Goal: Transaction & Acquisition: Purchase product/service

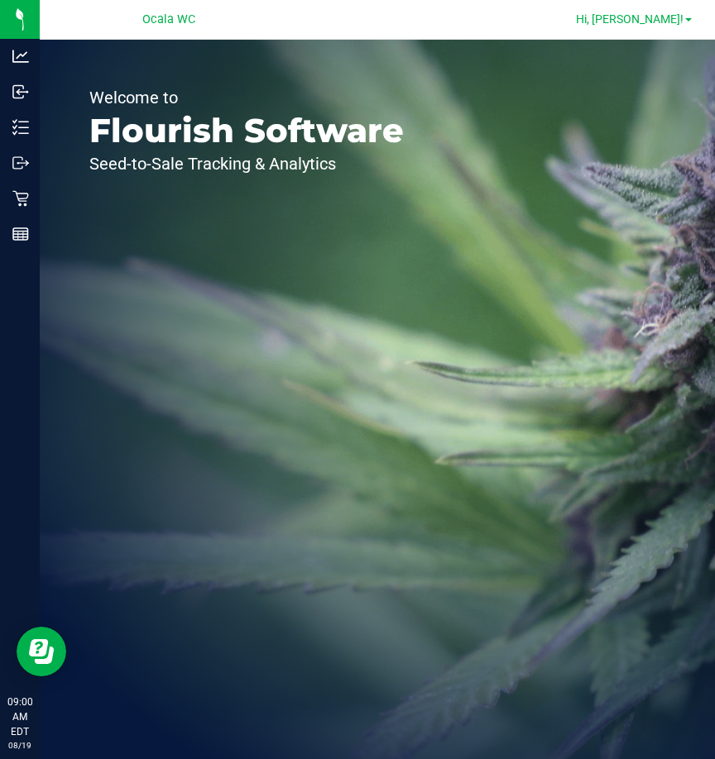
click at [632, 19] on span "Hi, [PERSON_NAME]!" at bounding box center [630, 18] width 108 height 13
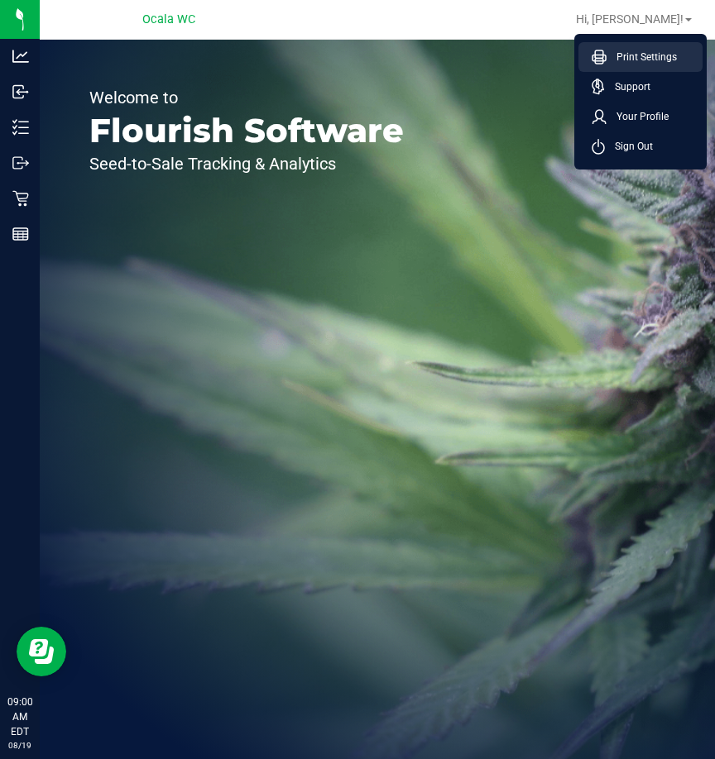
click at [632, 60] on span "Print Settings" at bounding box center [641, 57] width 70 height 17
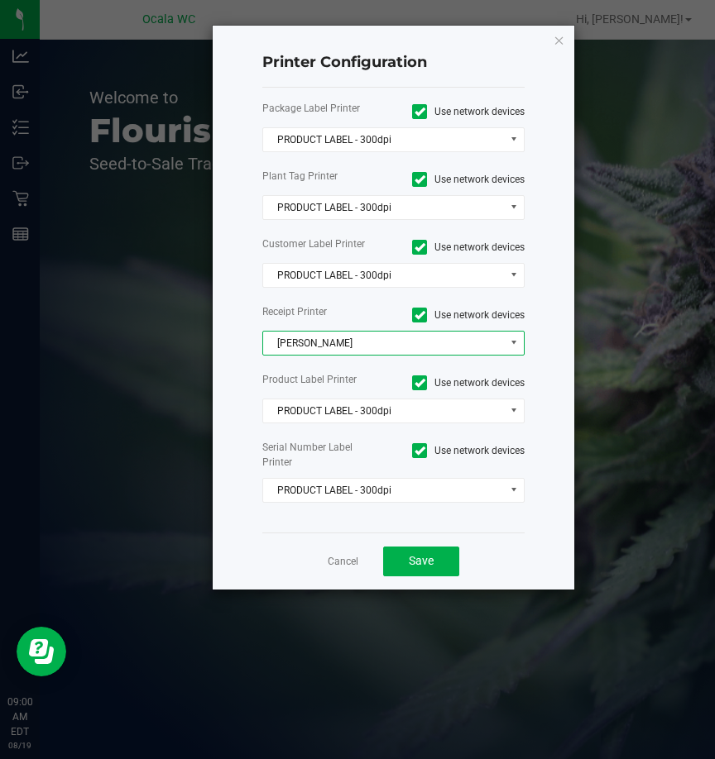
click at [342, 342] on span "[PERSON_NAME]" at bounding box center [383, 343] width 241 height 23
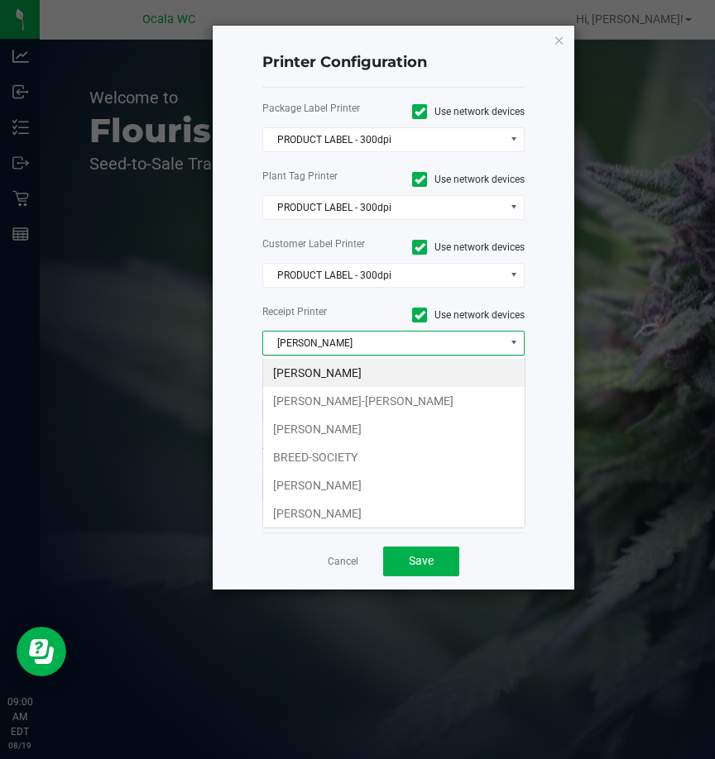
scroll to position [25, 262]
click at [390, 395] on li "[PERSON_NAME]-[PERSON_NAME]" at bounding box center [393, 401] width 261 height 28
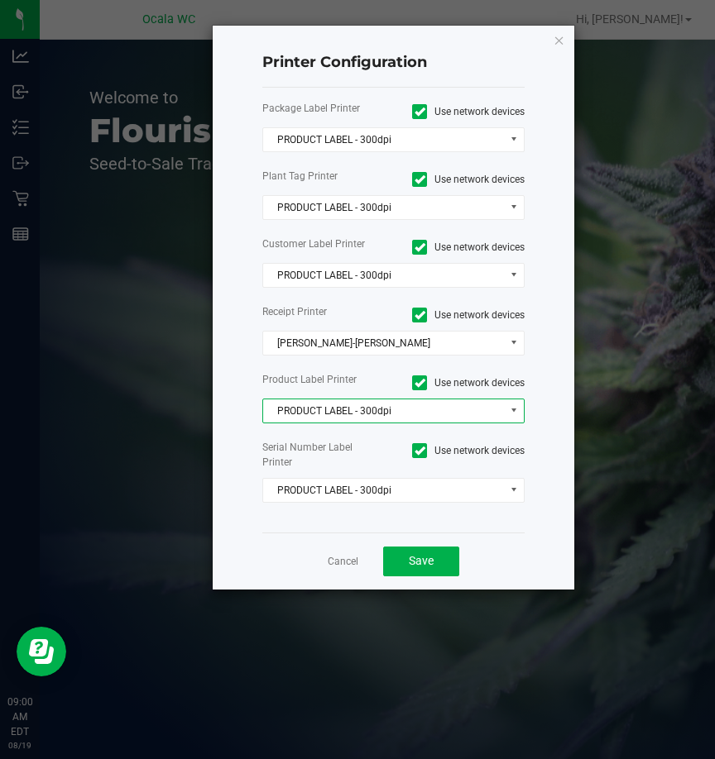
click at [393, 409] on span "PRODUCT LABEL - 300dpi" at bounding box center [383, 410] width 241 height 23
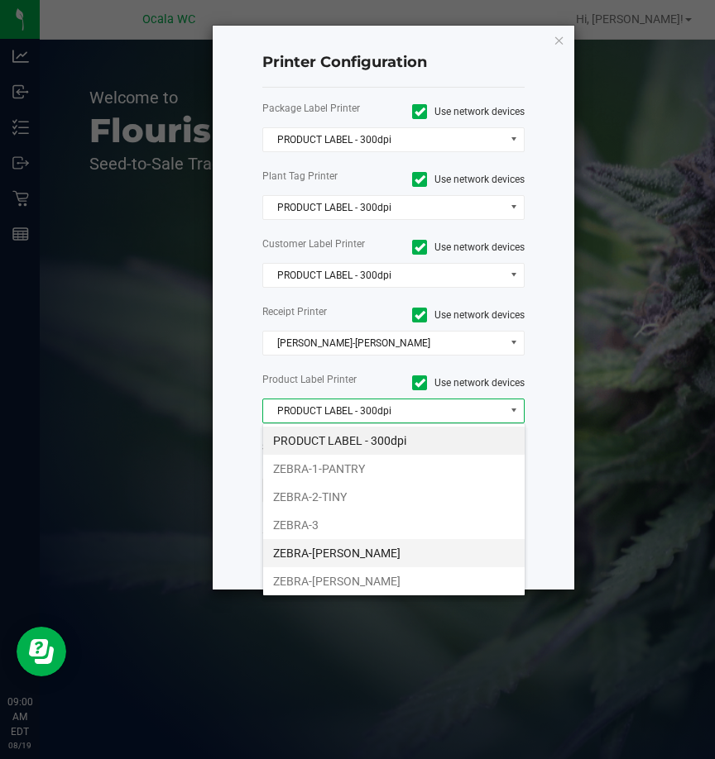
click at [357, 554] on li "ZEBRA-[PERSON_NAME]" at bounding box center [393, 553] width 261 height 28
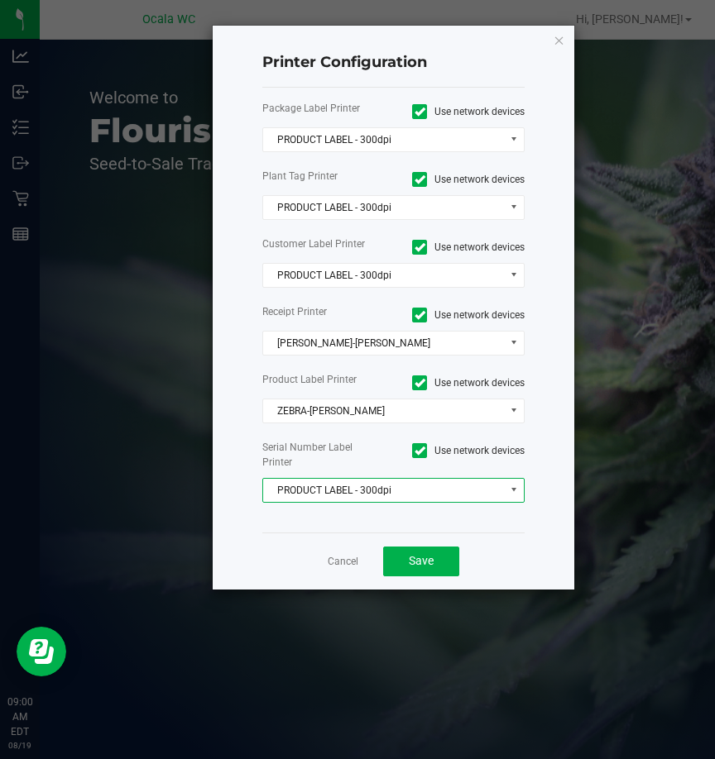
click at [370, 483] on span "PRODUCT LABEL - 300dpi" at bounding box center [383, 490] width 241 height 23
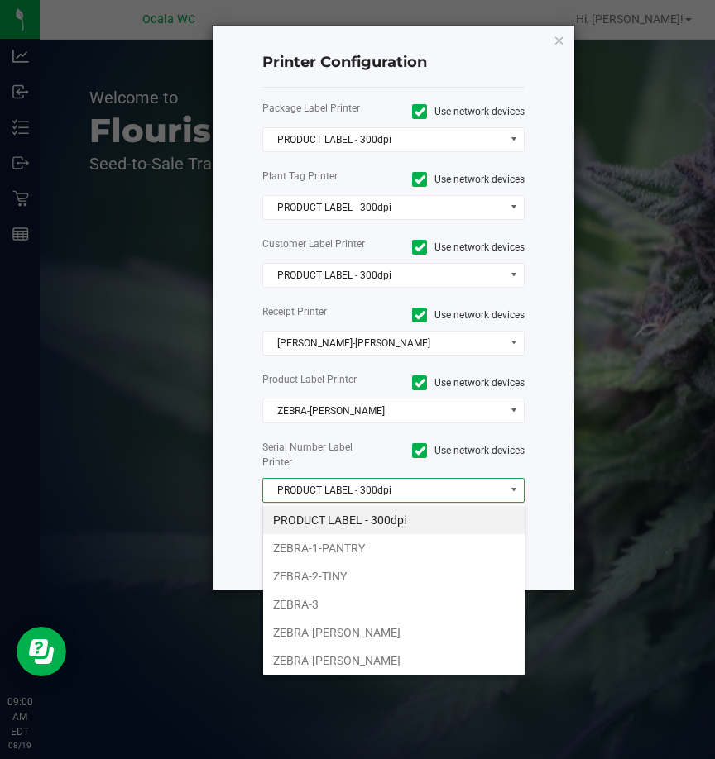
click at [361, 492] on span "PRODUCT LABEL - 300dpi" at bounding box center [383, 490] width 241 height 23
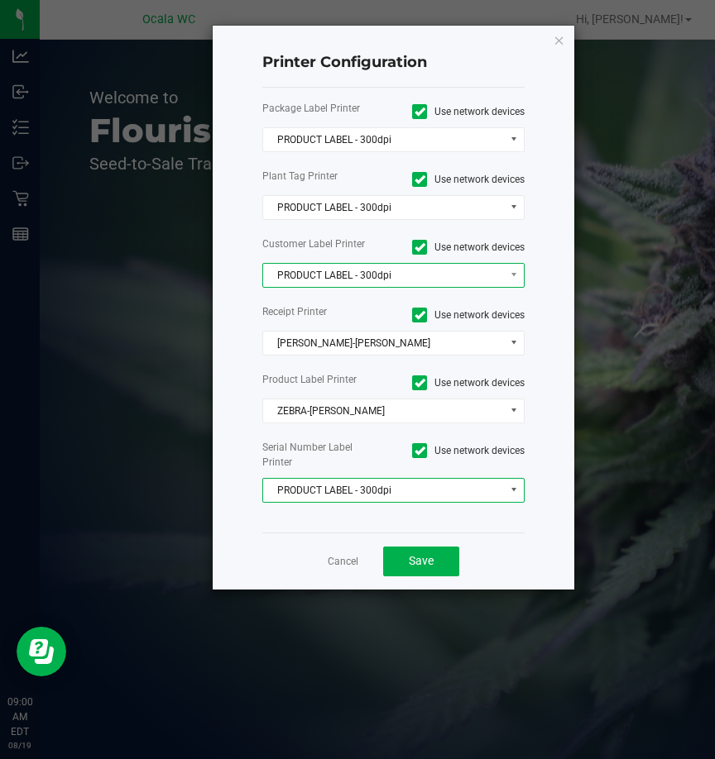
click at [361, 277] on span "PRODUCT LABEL - 300dpi" at bounding box center [383, 275] width 241 height 23
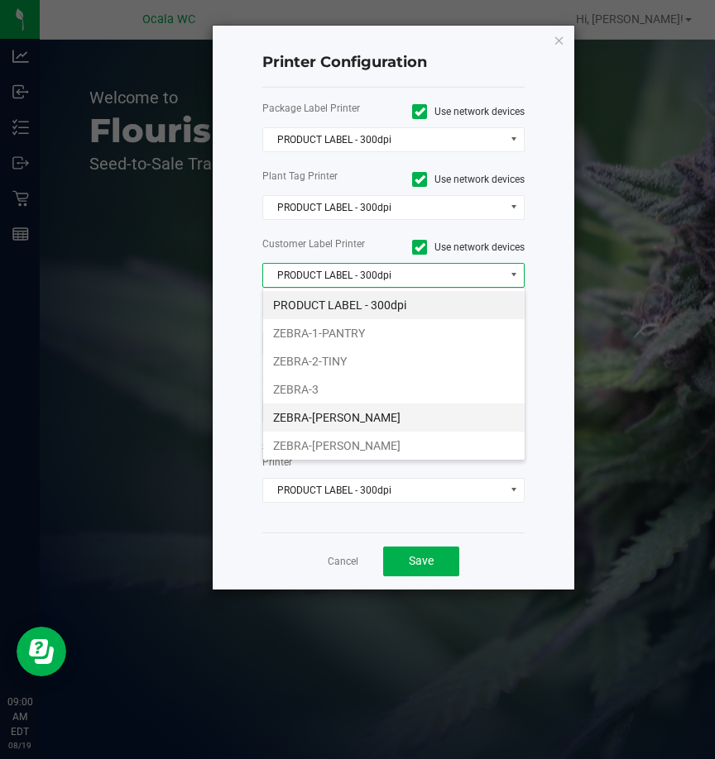
click at [381, 419] on li "ZEBRA-[PERSON_NAME]" at bounding box center [393, 418] width 261 height 28
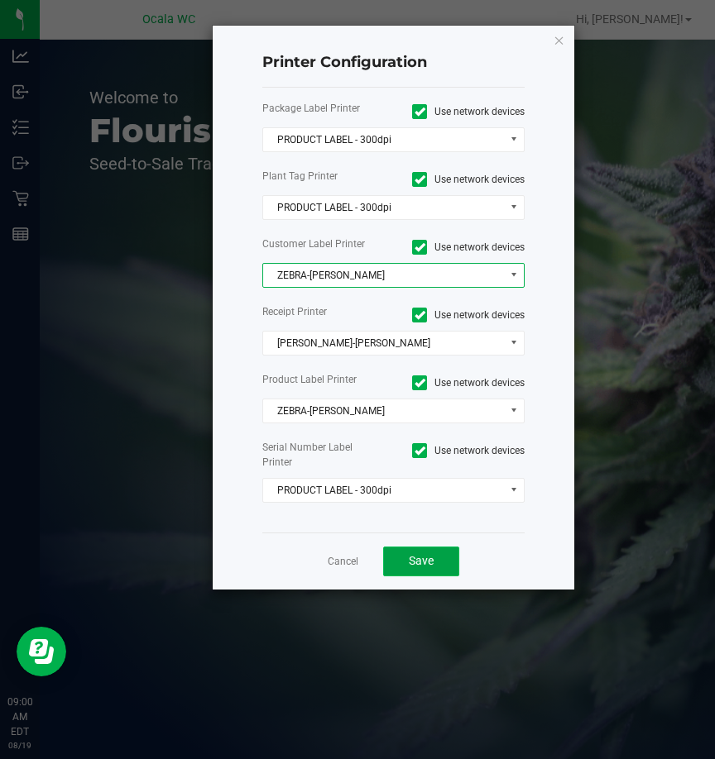
click at [413, 557] on span "Save" at bounding box center [421, 560] width 25 height 13
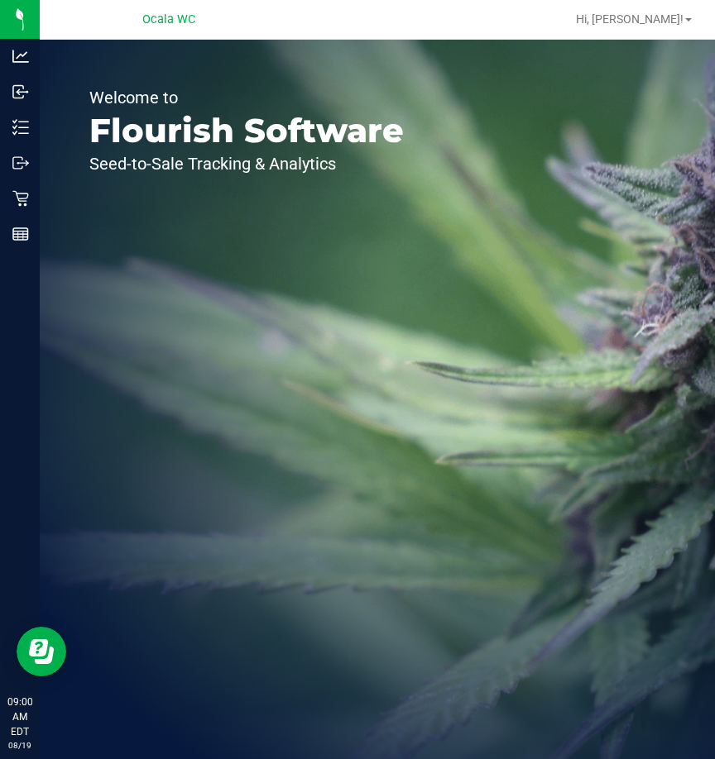
click at [333, 426] on div "Welcome to Flourish Software Seed-to-Sale Tracking & Analytics" at bounding box center [247, 400] width 414 height 720
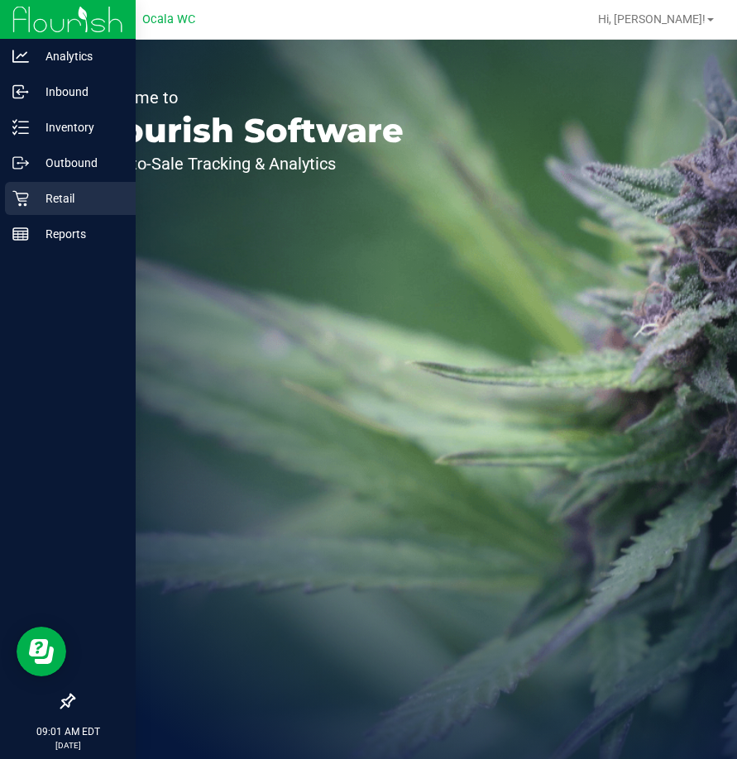
click at [36, 198] on p "Retail" at bounding box center [78, 199] width 99 height 20
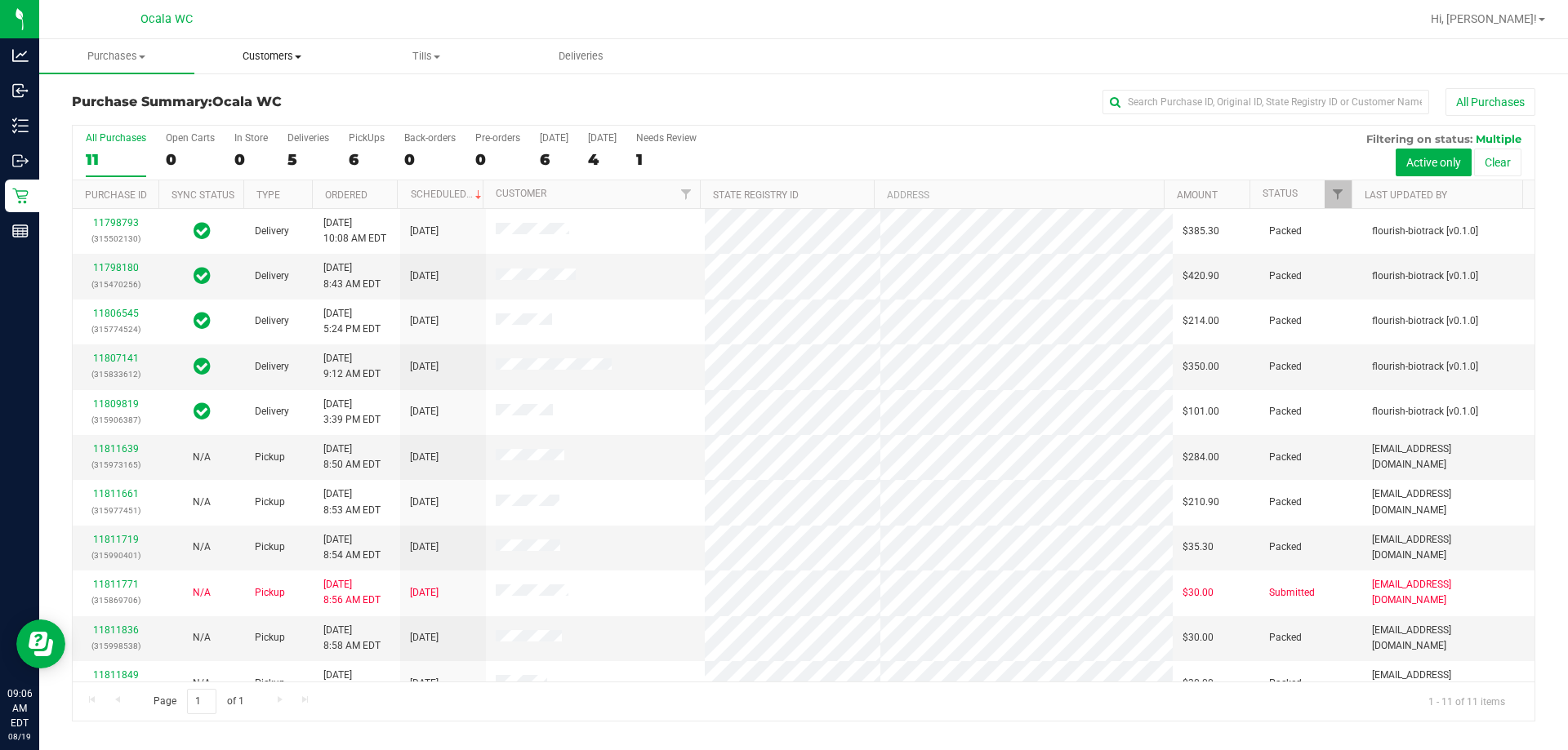
click at [269, 54] on span "Customers" at bounding box center [272, 56] width 153 height 15
click at [254, 98] on span "All customers" at bounding box center [253, 99] width 118 height 14
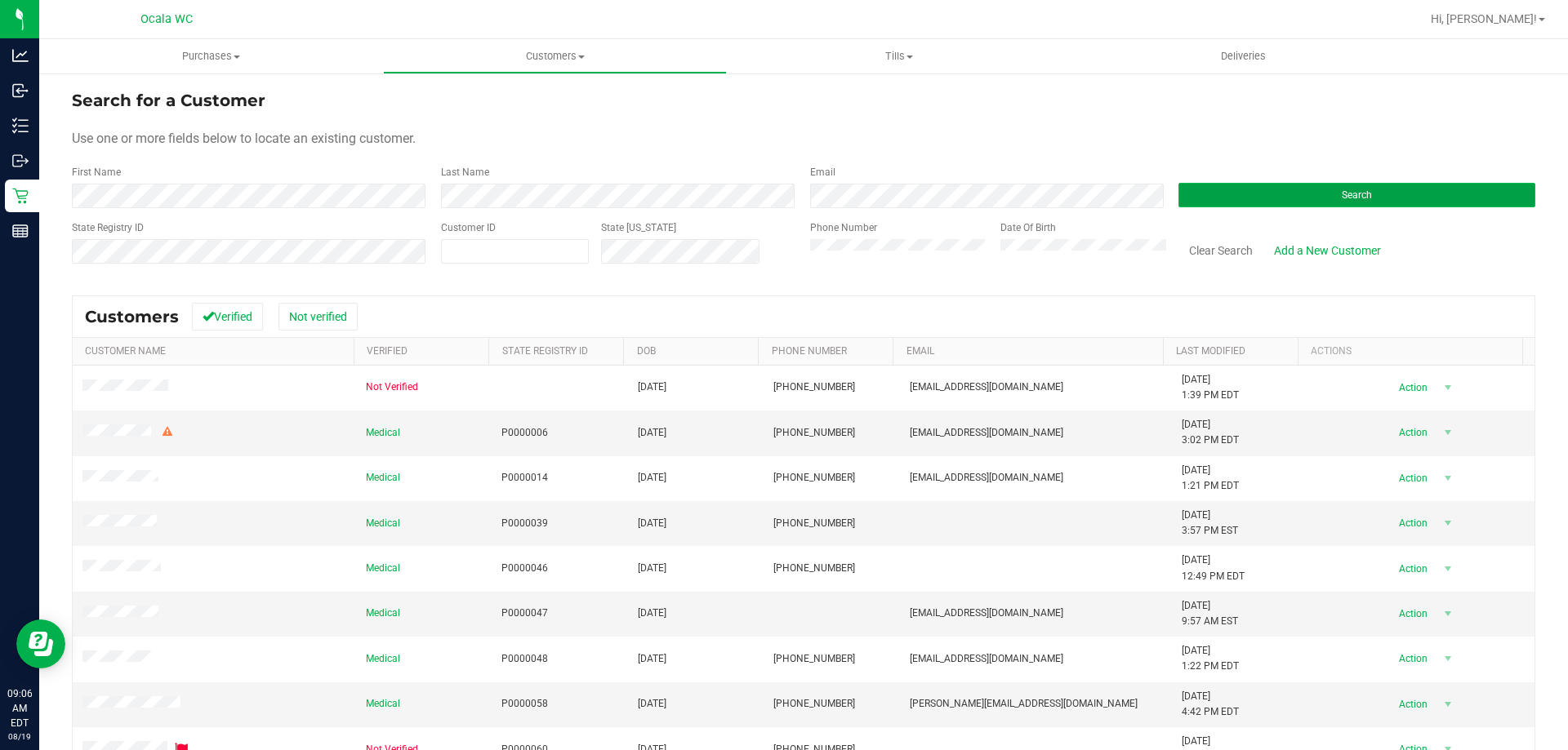
click at [624, 191] on span "Search" at bounding box center [1357, 195] width 31 height 12
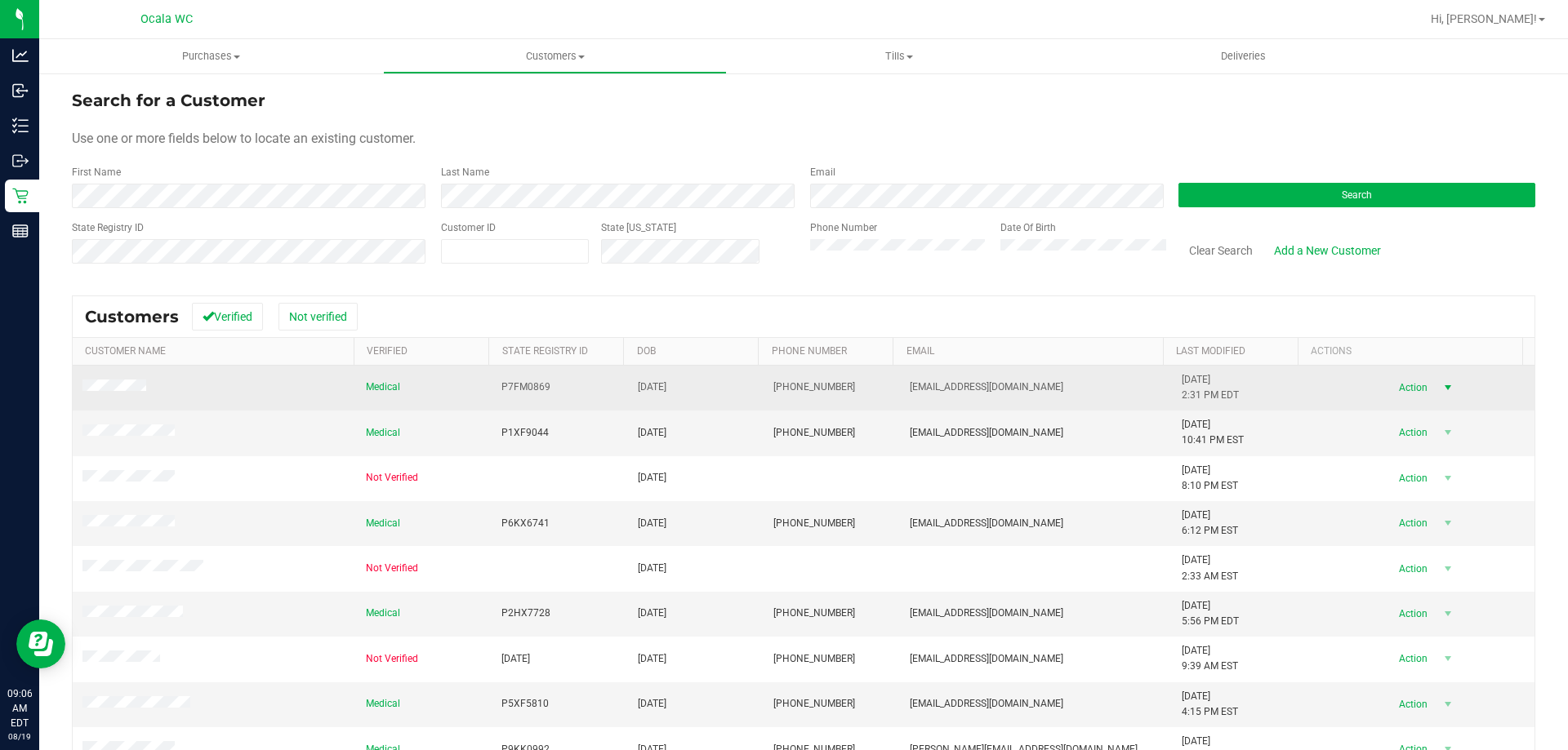
click at [624, 383] on span "Action" at bounding box center [1411, 387] width 53 height 23
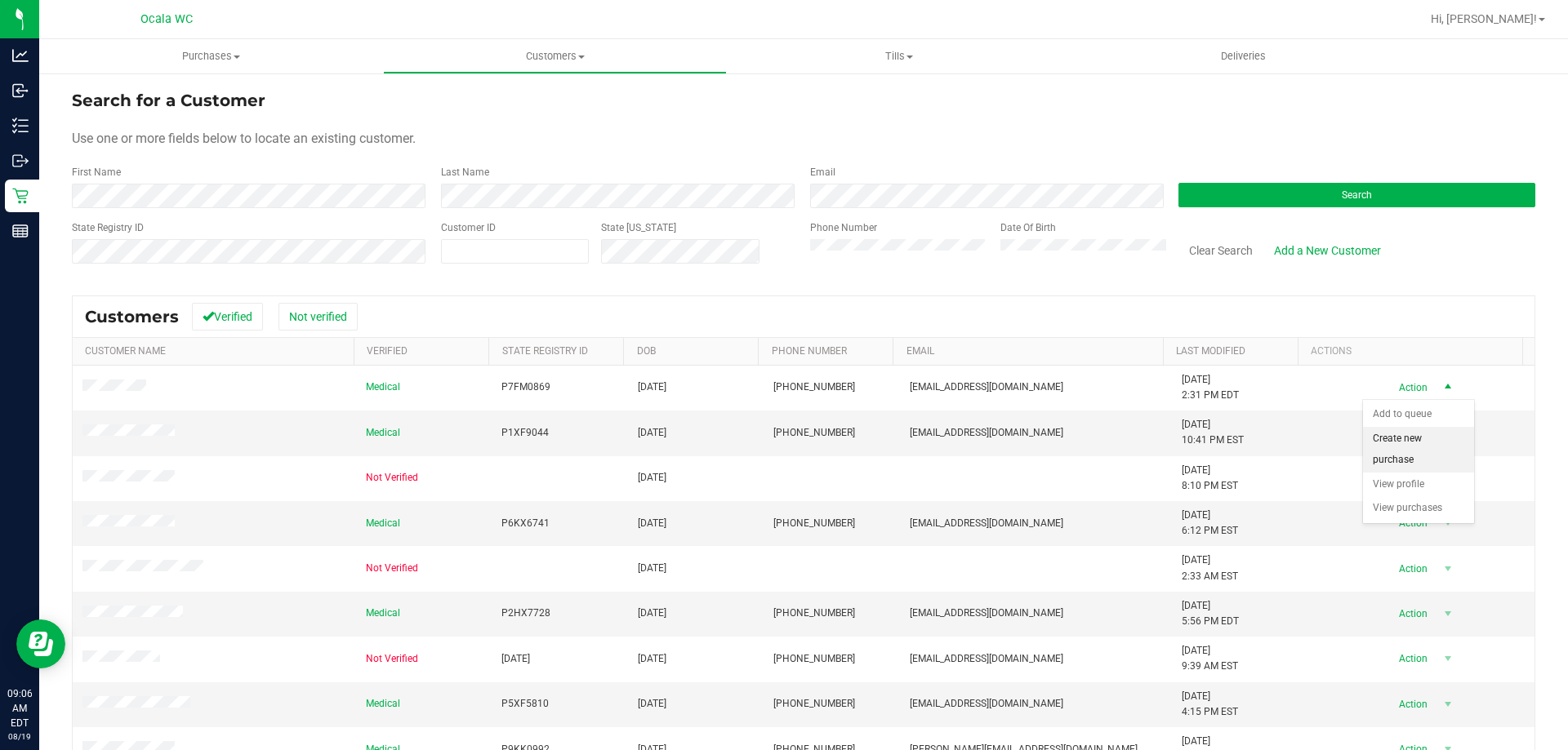
click at [624, 458] on li "Create new purchase" at bounding box center [1418, 449] width 111 height 44
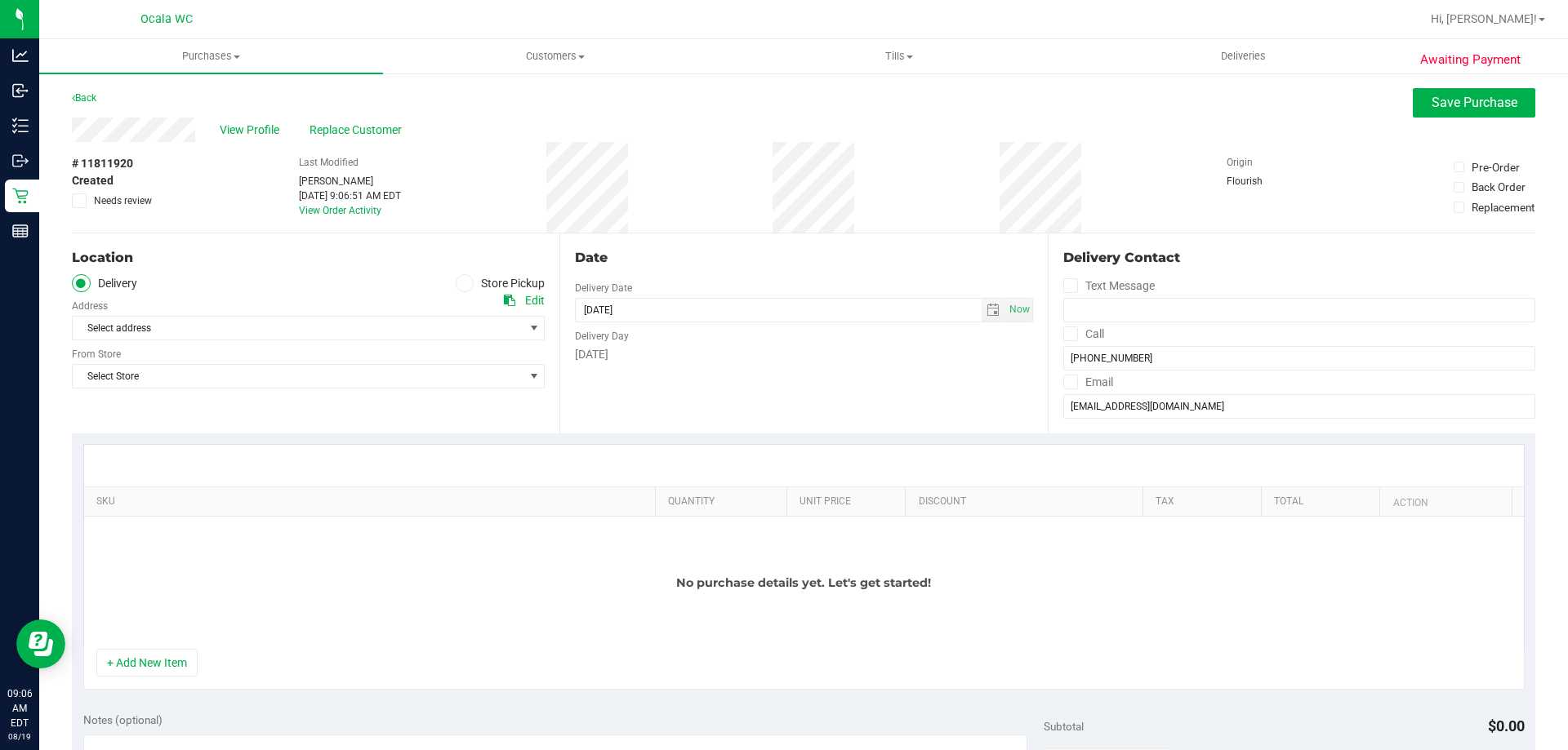
click at [460, 283] on icon at bounding box center [465, 283] width 10 height 0
click at [0, 0] on input "Store Pickup" at bounding box center [0, 0] width 0 height 0
click at [436, 327] on span "Select Store" at bounding box center [298, 328] width 451 height 23
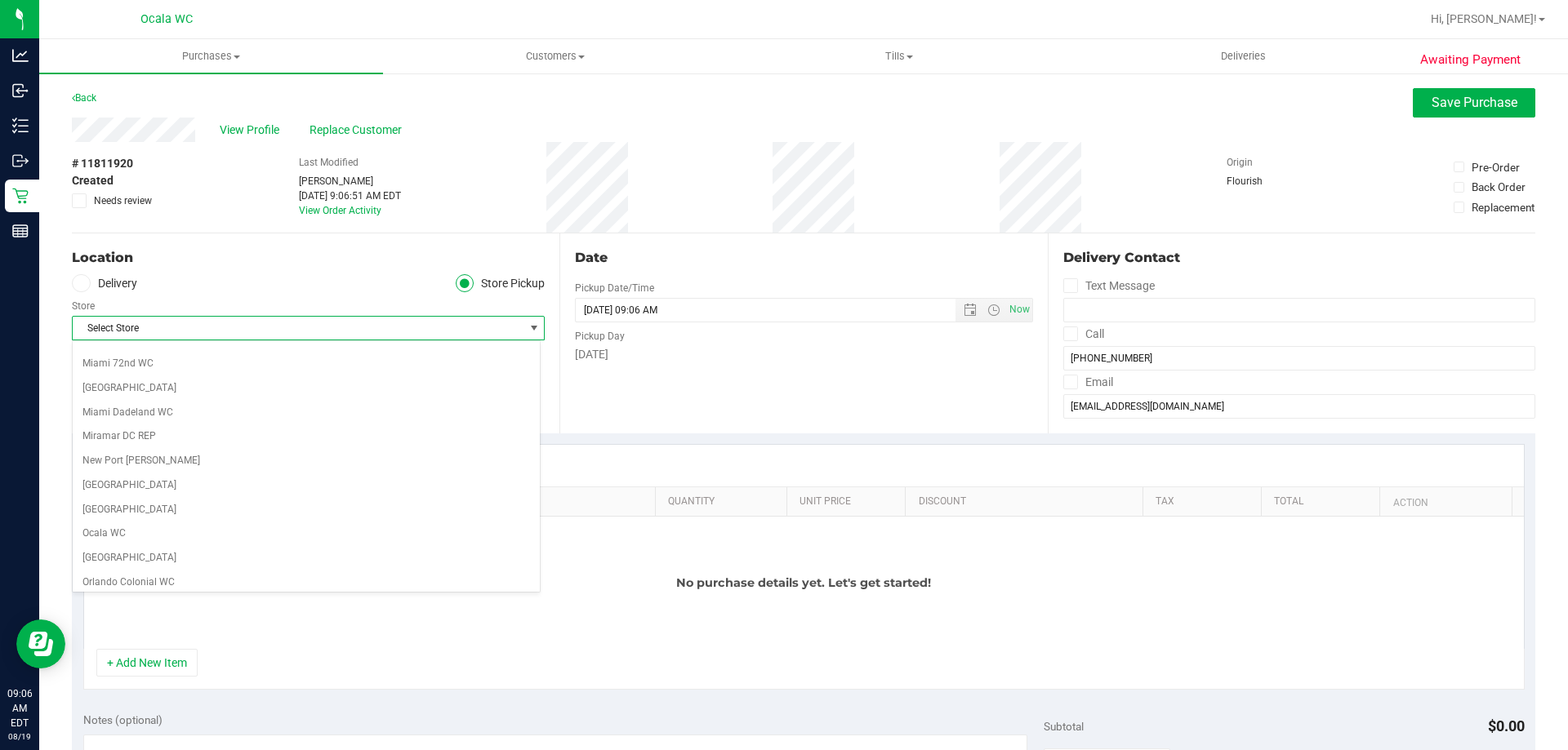
scroll to position [571, 0]
click at [382, 508] on li "Ocala WC" at bounding box center [306, 512] width 467 height 25
click at [409, 569] on div "No purchase details yet. Let's get started!" at bounding box center [804, 583] width 1440 height 132
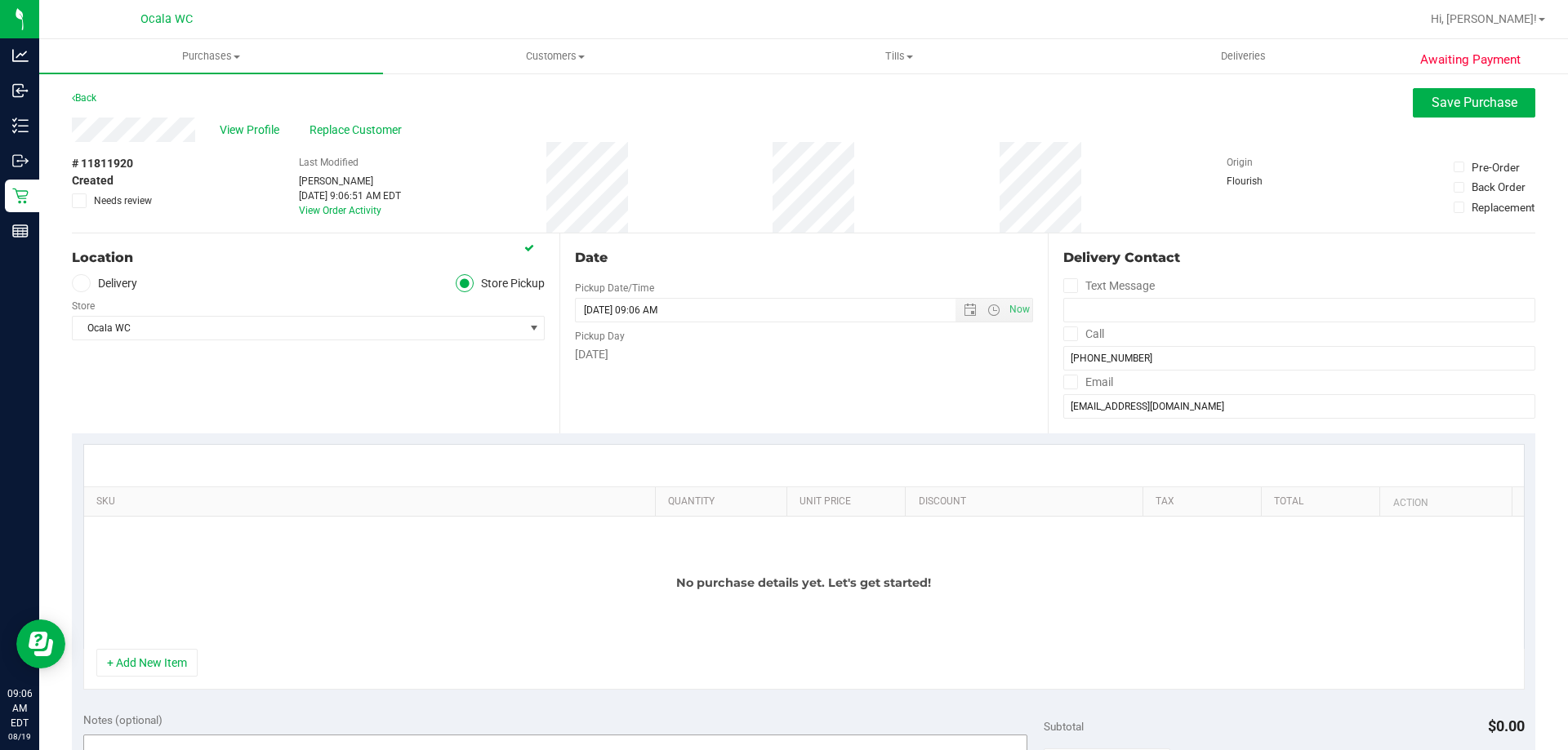
click at [173, 657] on button "+ Add New Item" at bounding box center [147, 663] width 102 height 28
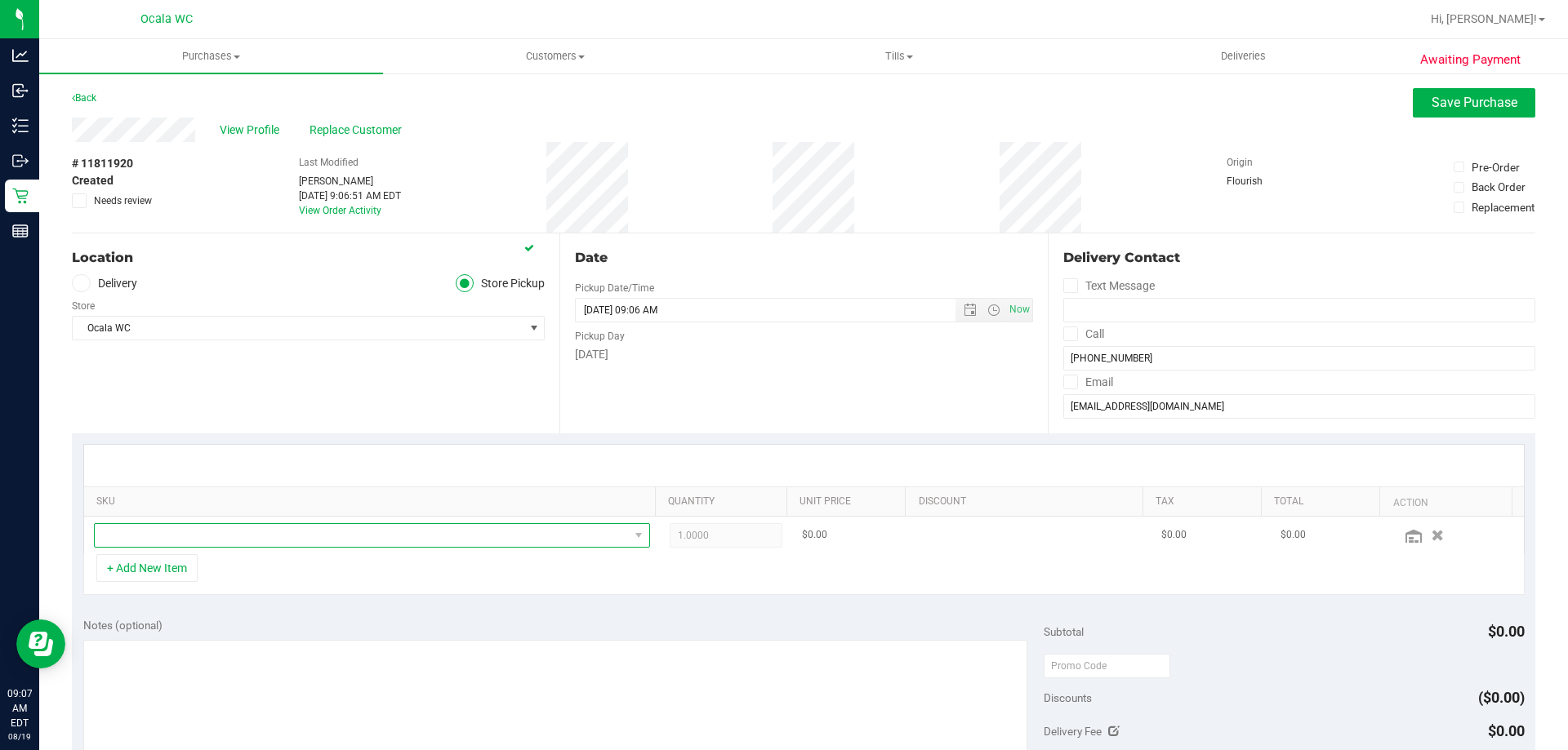
click at [225, 526] on span "NO DATA FOUND" at bounding box center [361, 535] width 534 height 23
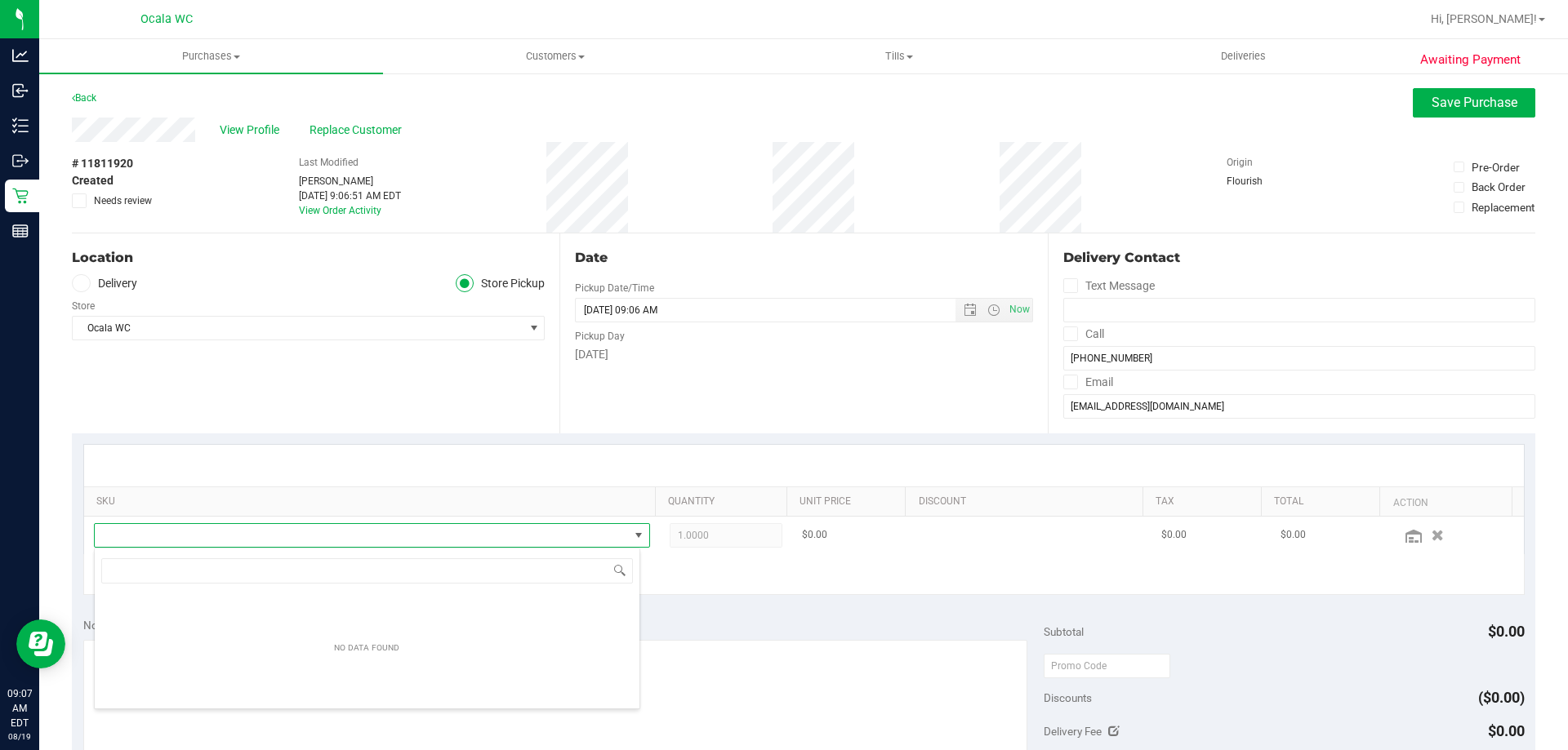
scroll to position [25, 541]
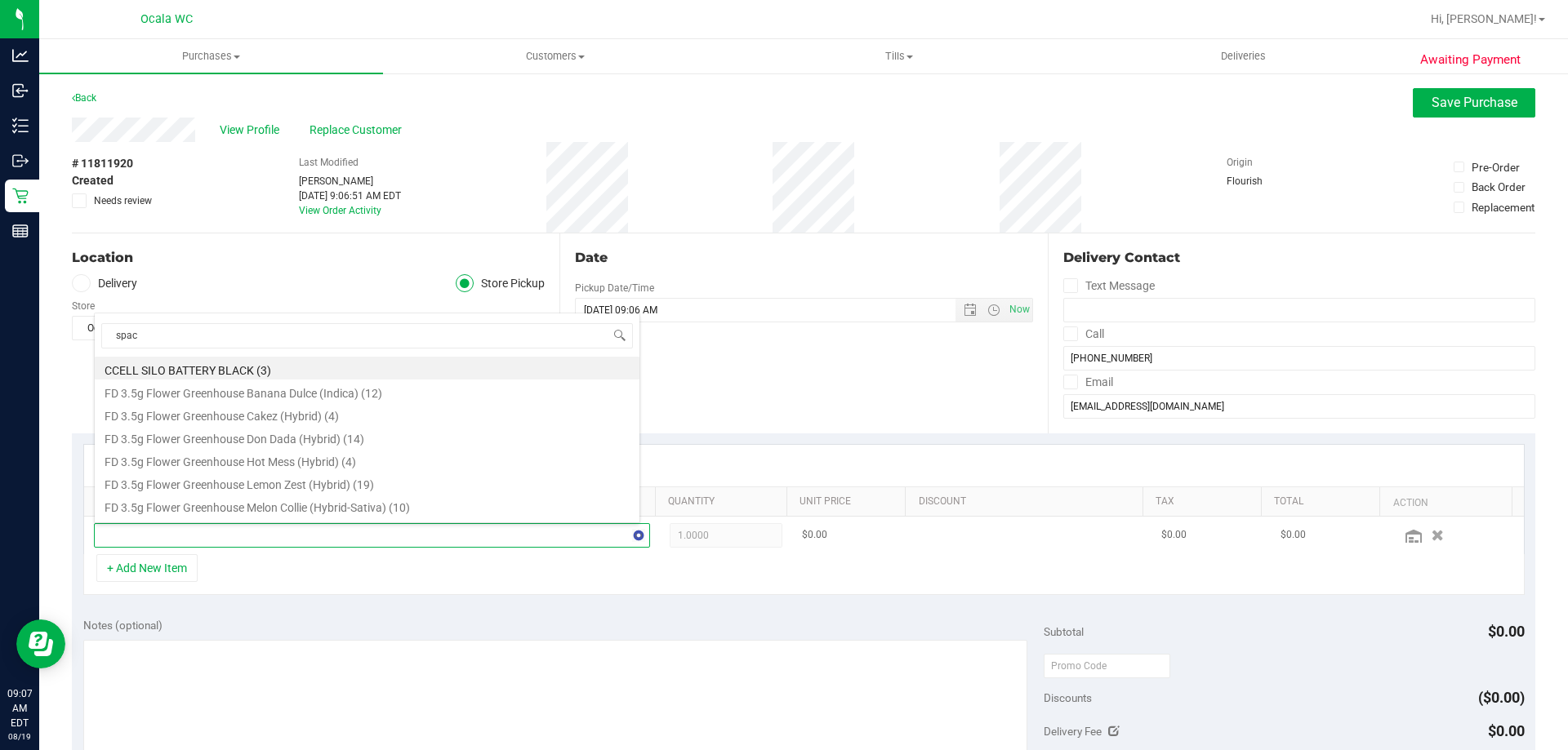
type input "space"
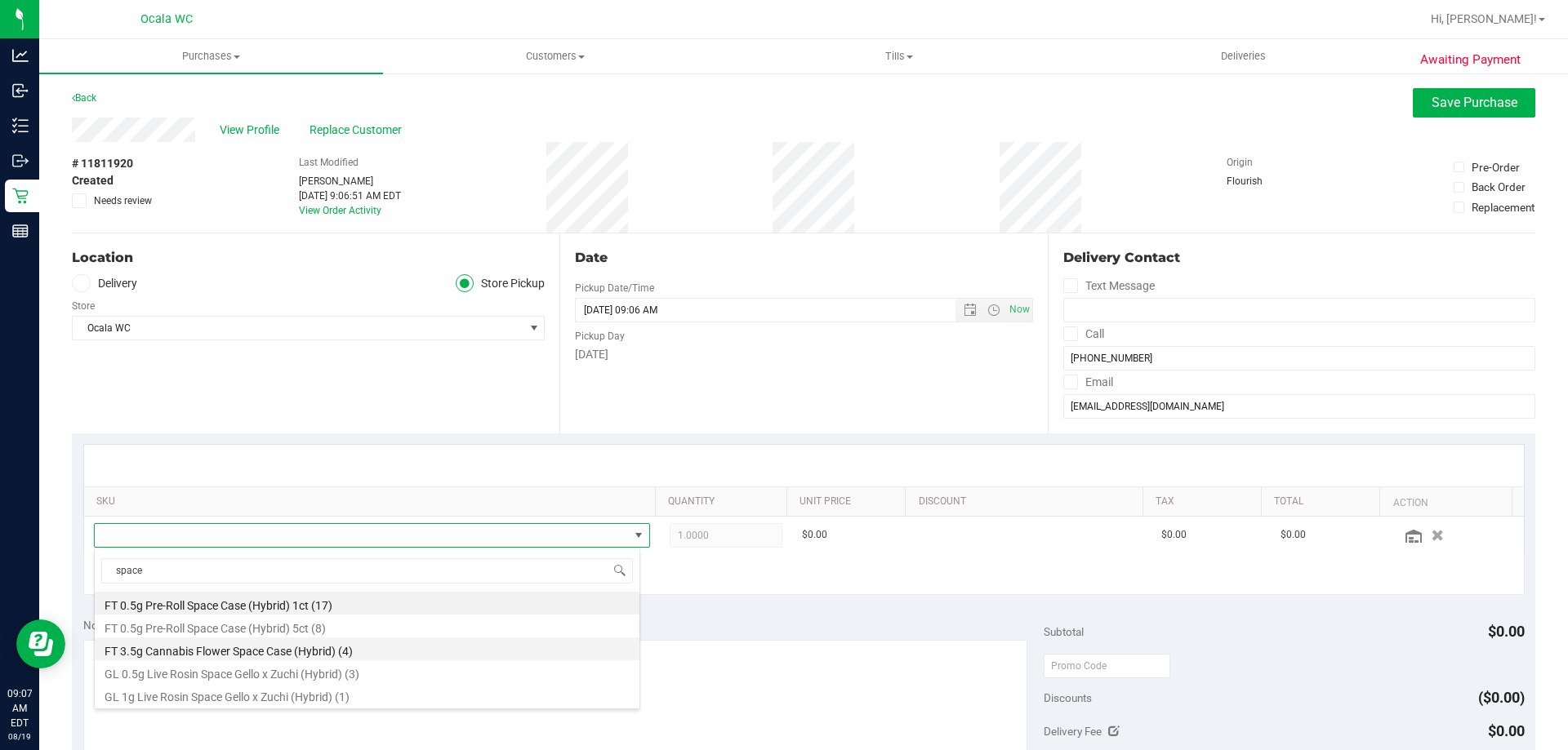
click at [441, 653] on li "FT 3.5g Cannabis Flower Space Case (Hybrid) (4)" at bounding box center [367, 648] width 545 height 23
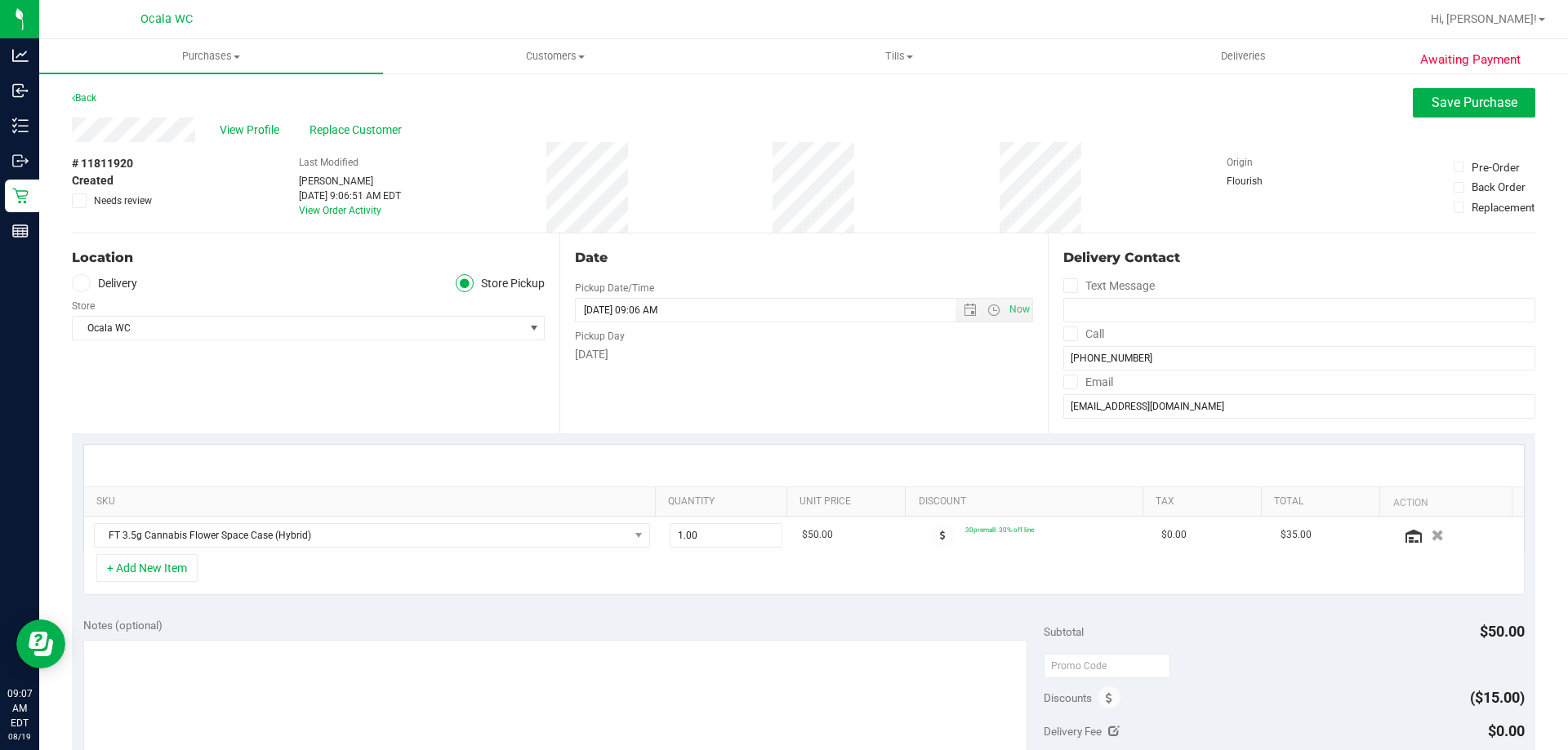
click at [624, 562] on div "+ Add New Item" at bounding box center [804, 574] width 1442 height 40
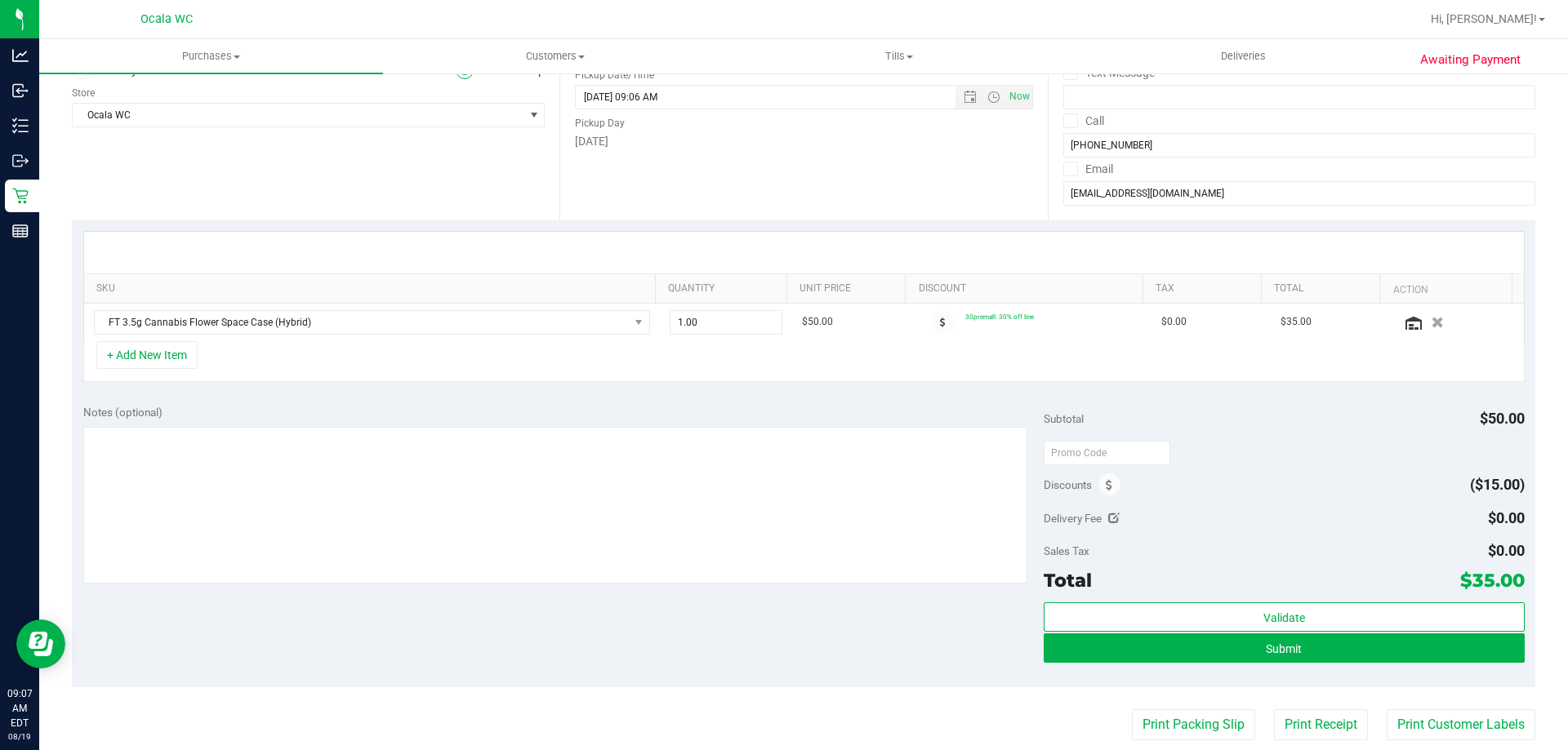
scroll to position [245, 0]
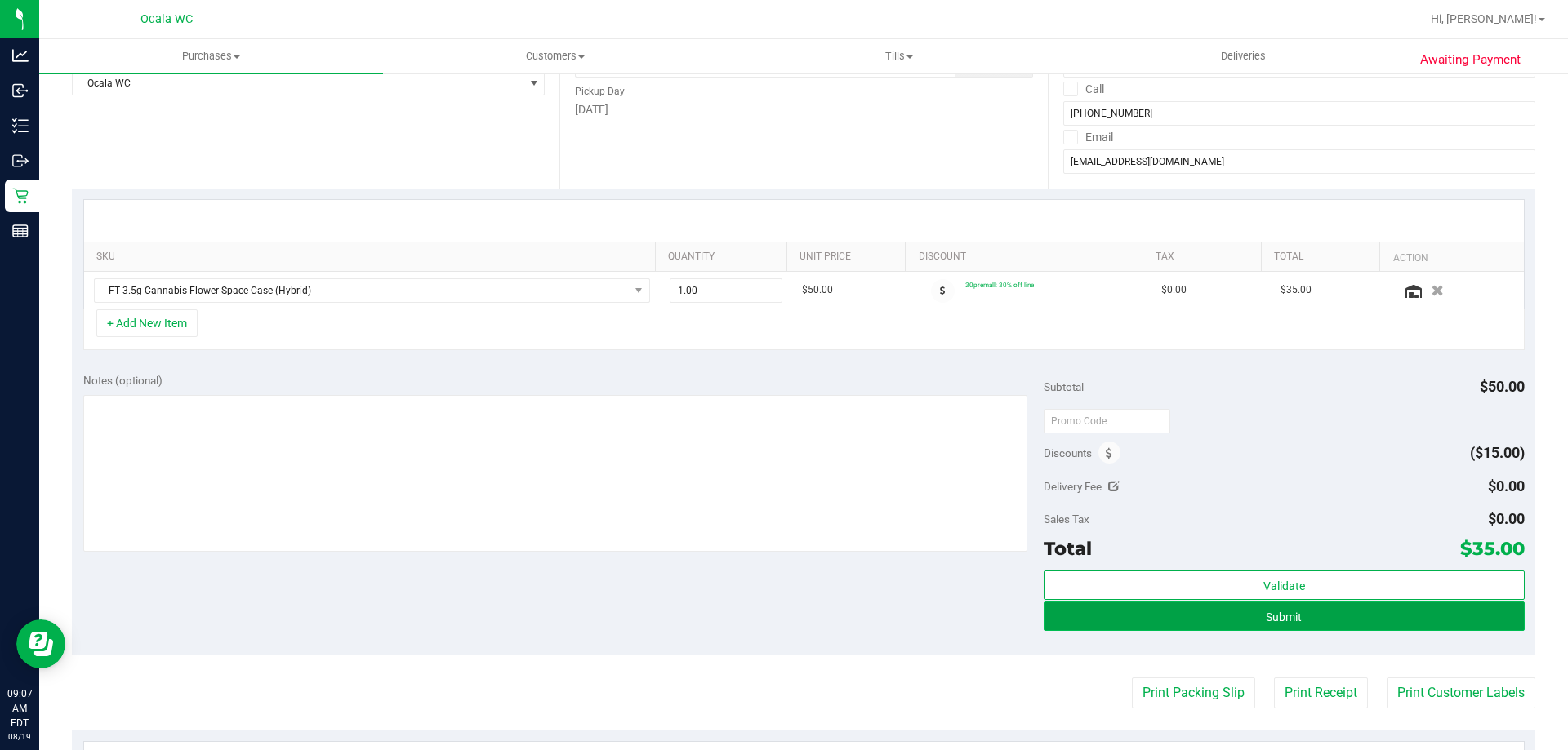
click at [624, 626] on button "Submit" at bounding box center [1284, 617] width 480 height 30
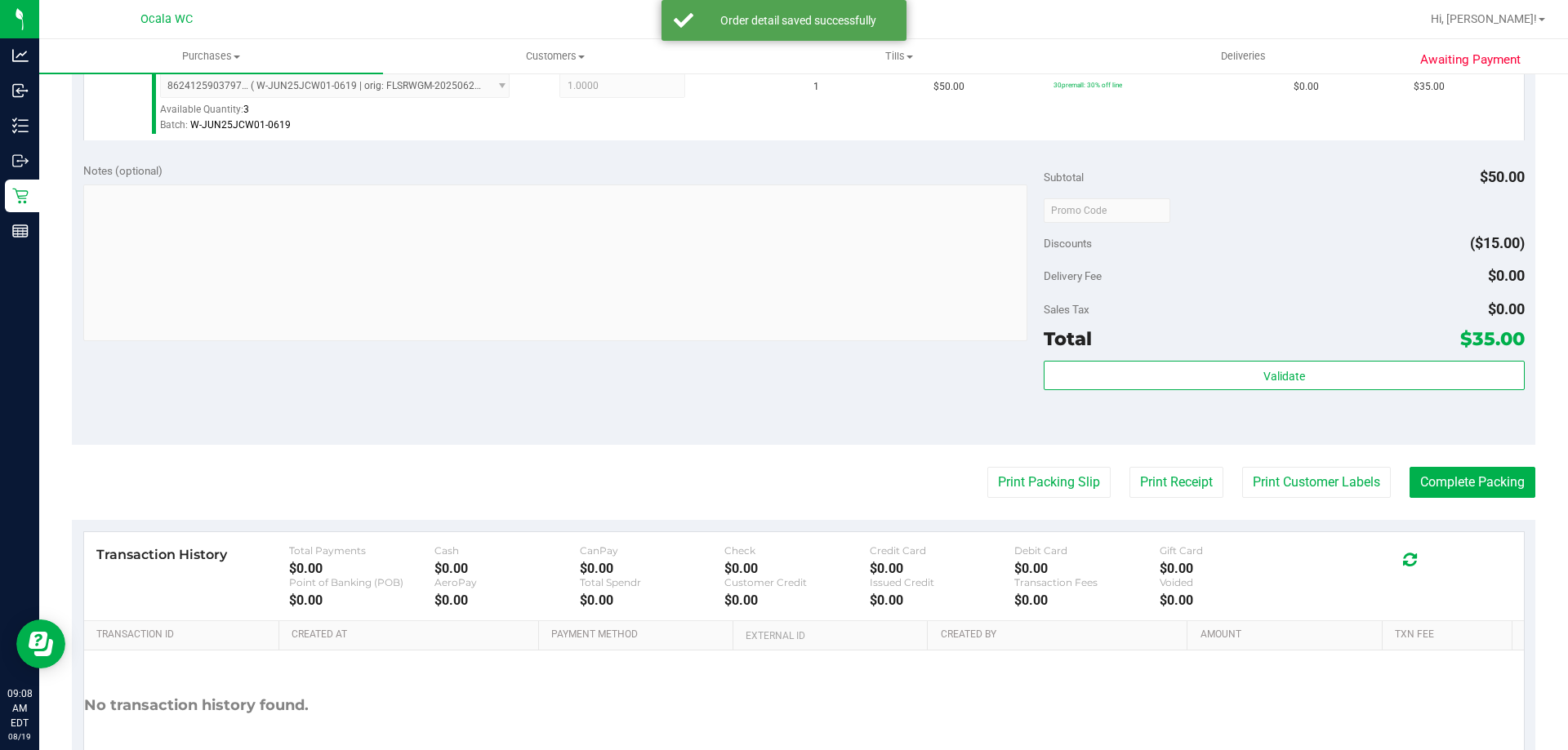
scroll to position [571, 0]
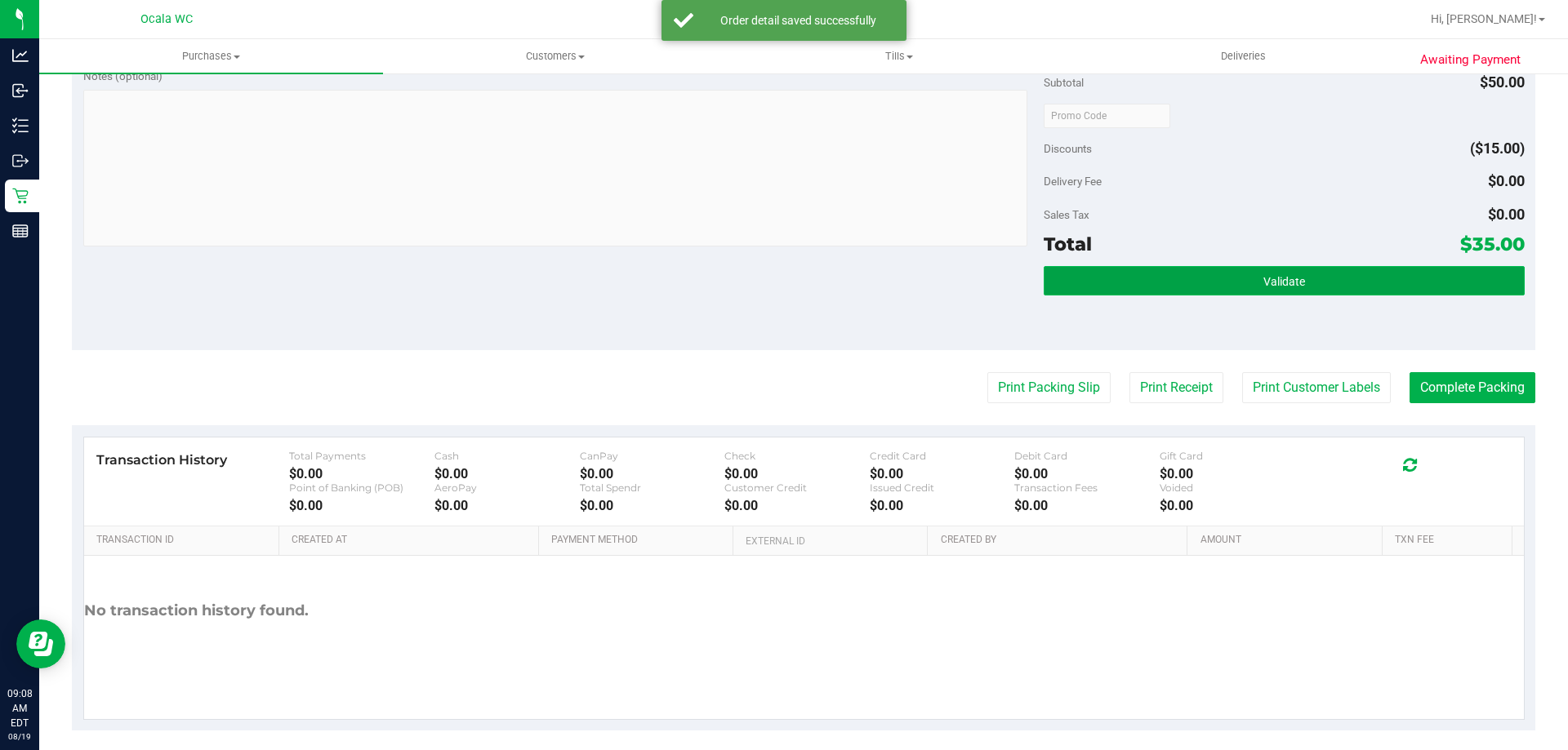
click at [624, 287] on button "Validate" at bounding box center [1284, 281] width 480 height 30
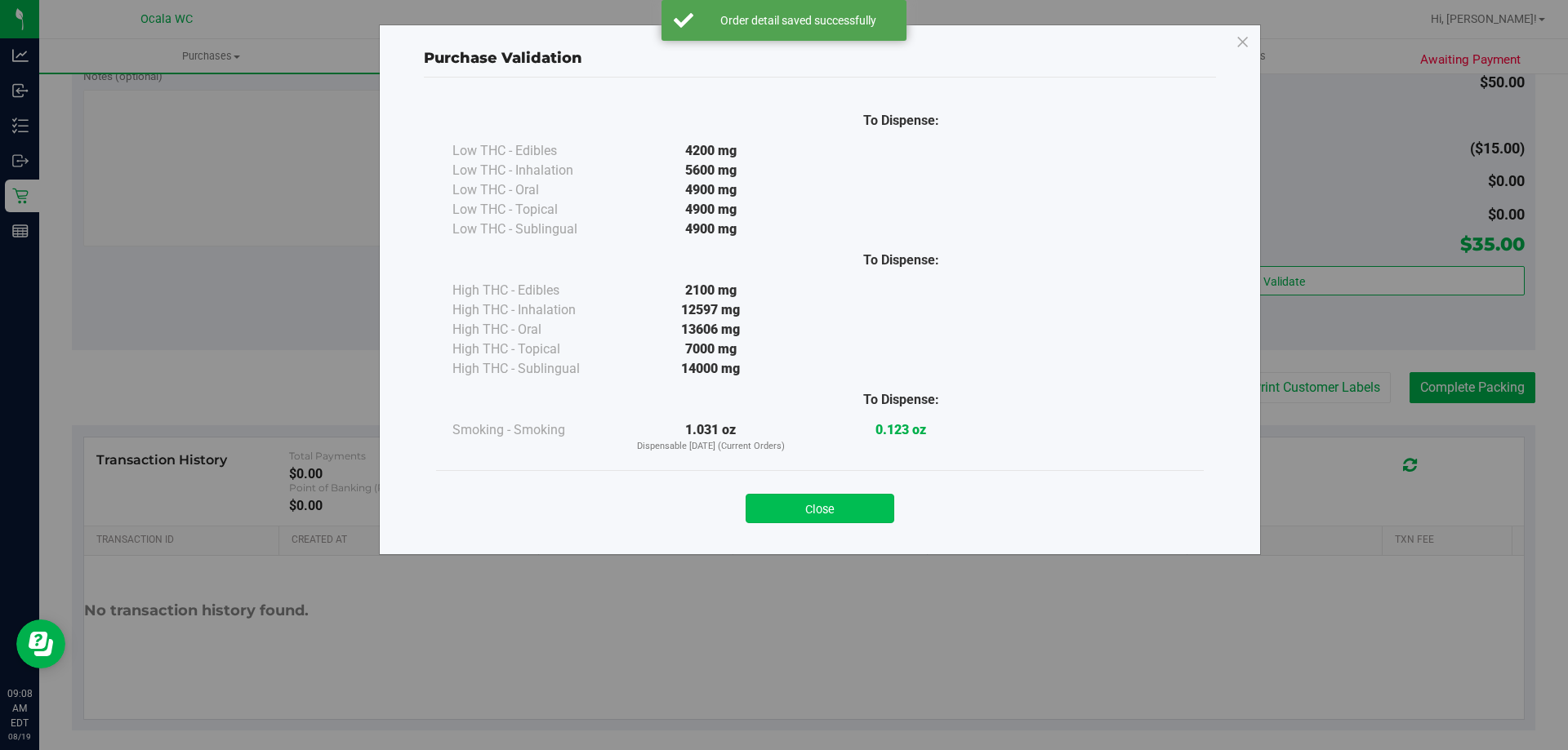
click at [624, 500] on button "Close" at bounding box center [820, 508] width 149 height 30
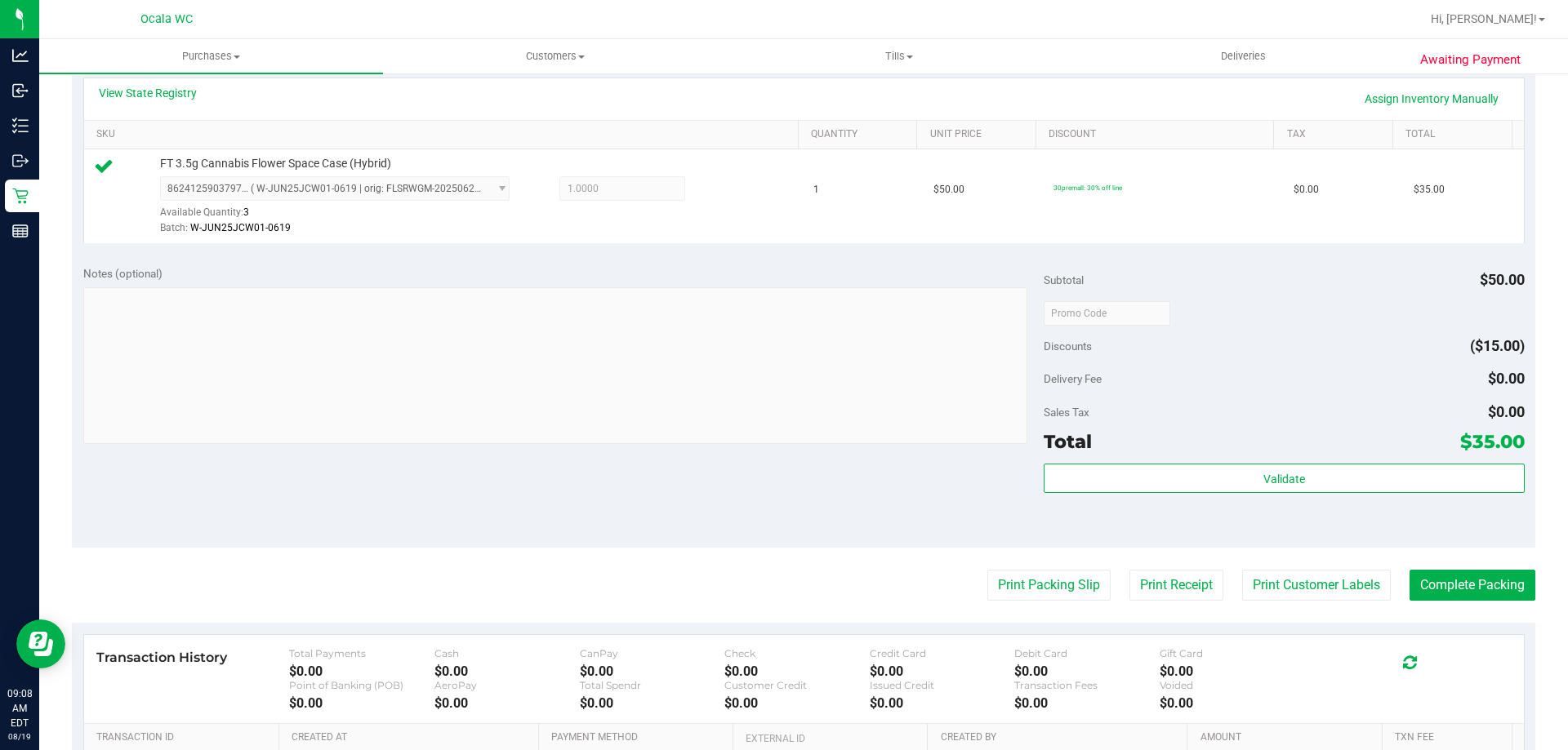
scroll to position [584, 0]
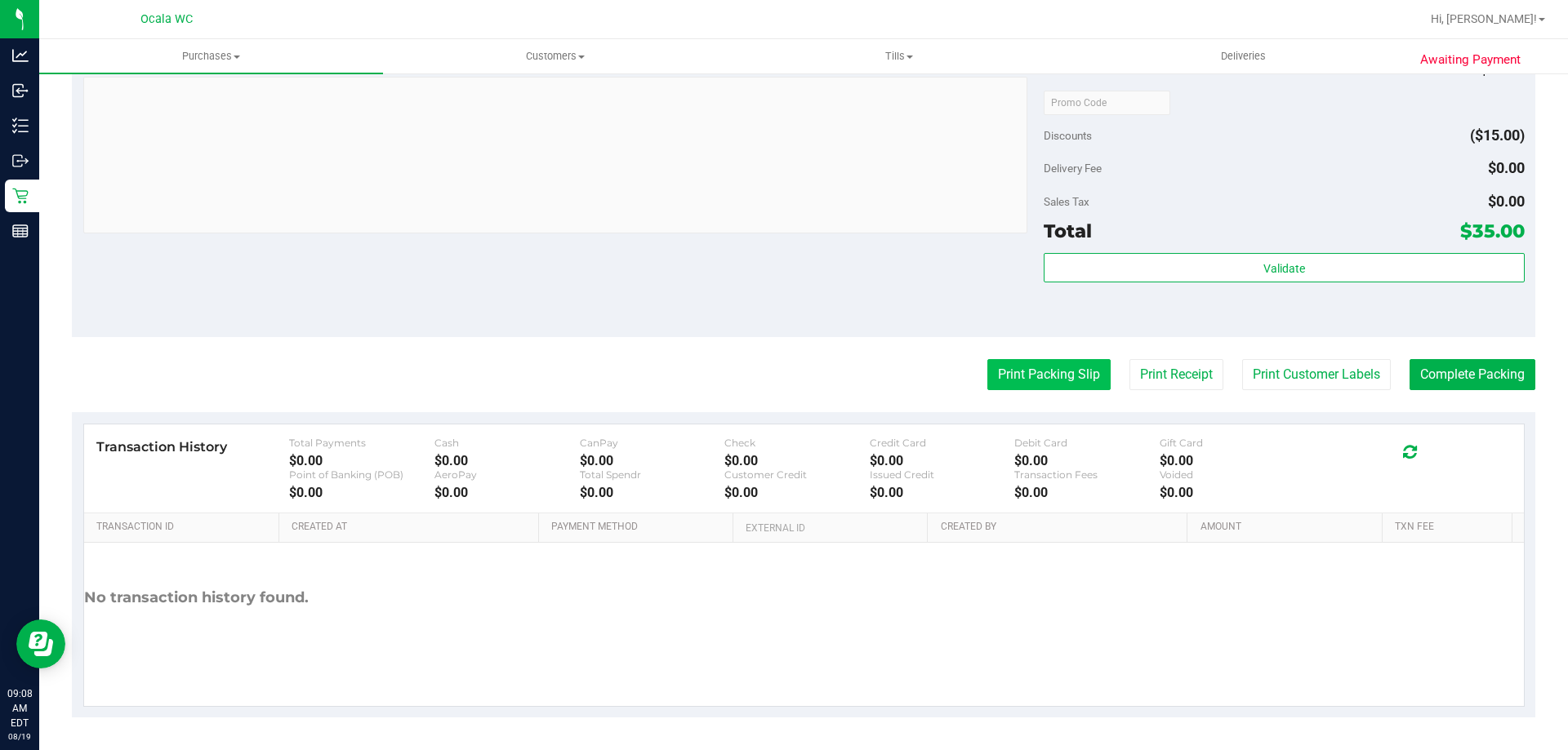
click at [624, 368] on button "Print Packing Slip" at bounding box center [1049, 374] width 123 height 31
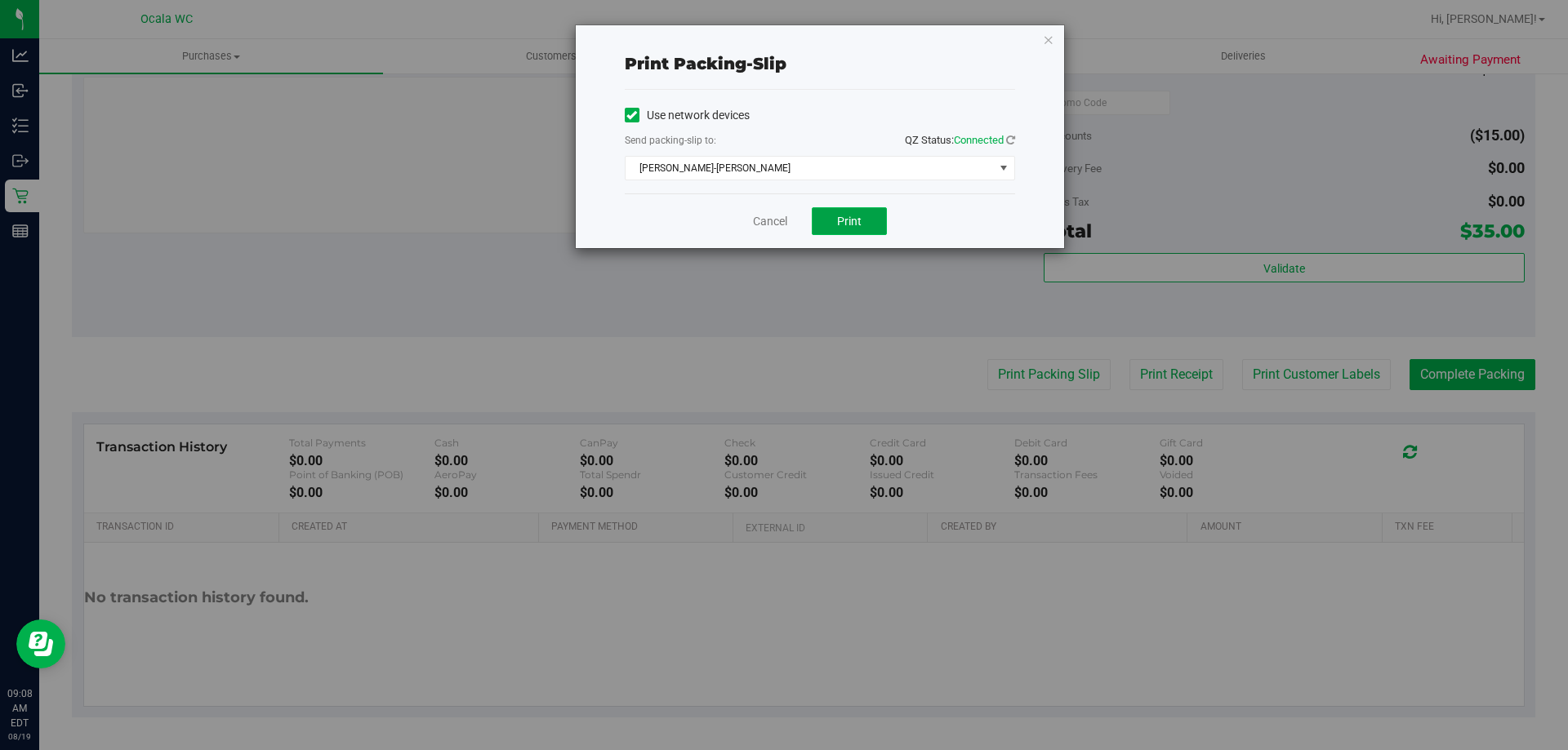
click at [624, 210] on button "Print" at bounding box center [849, 221] width 75 height 28
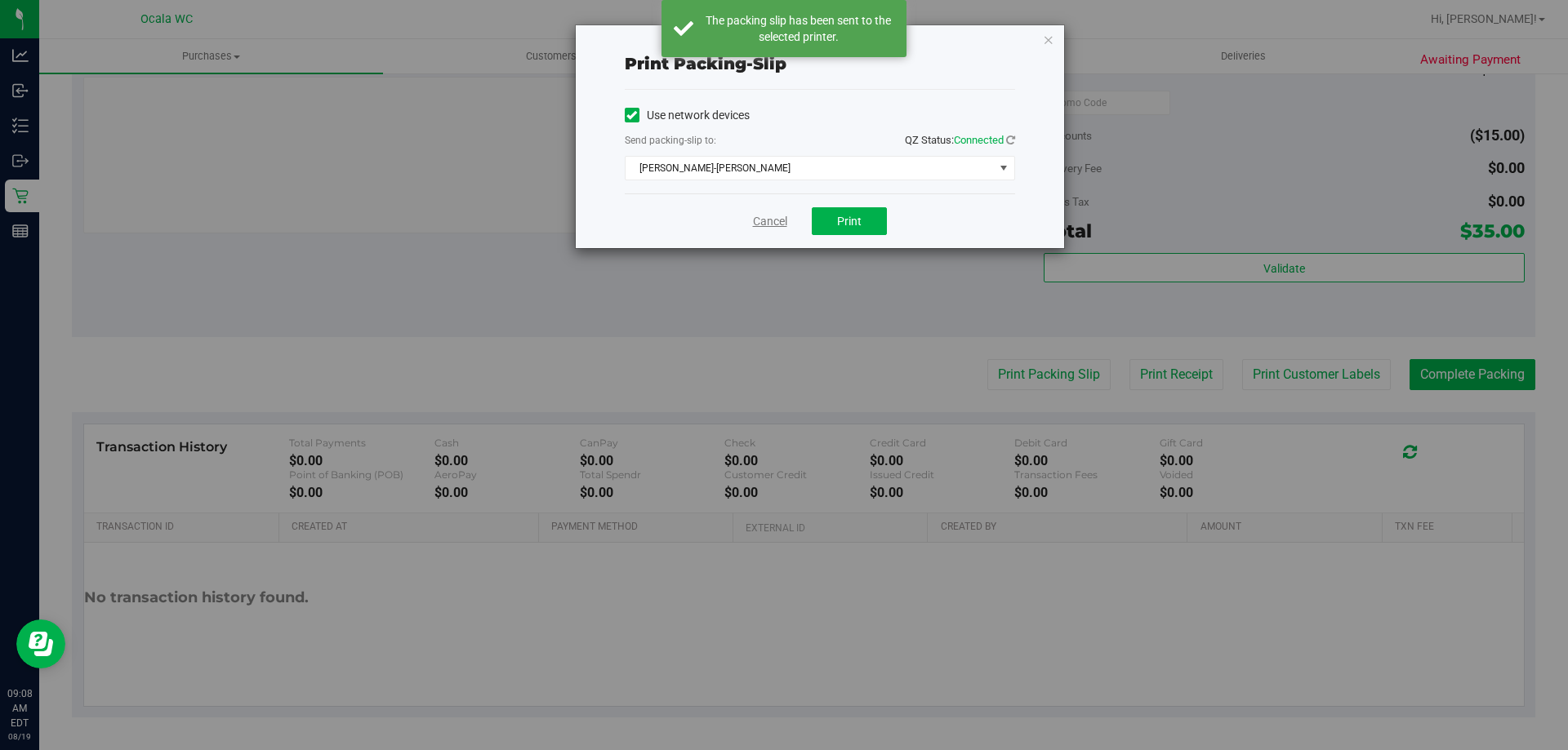
click at [624, 216] on link "Cancel" at bounding box center [770, 221] width 35 height 17
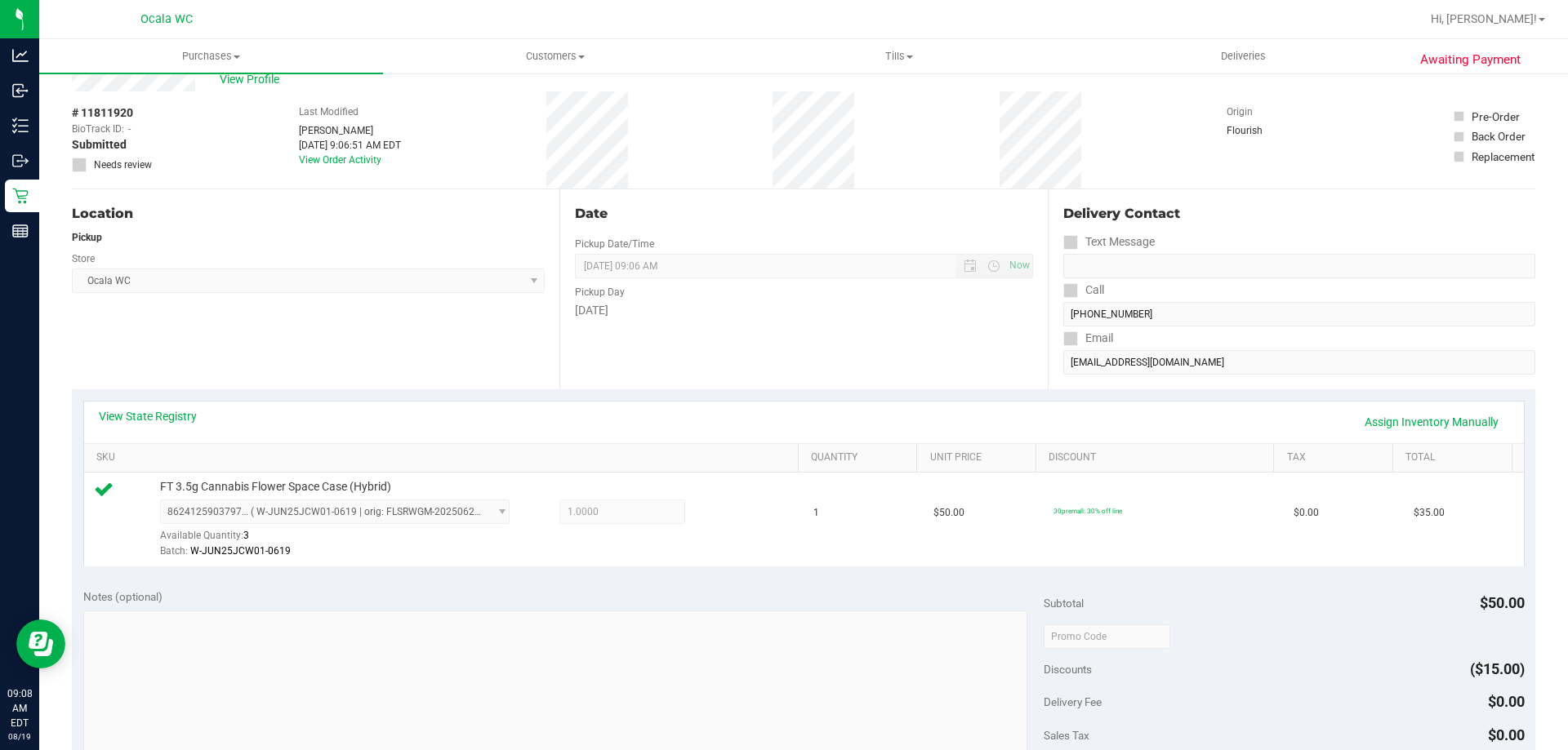
scroll to position [13, 0]
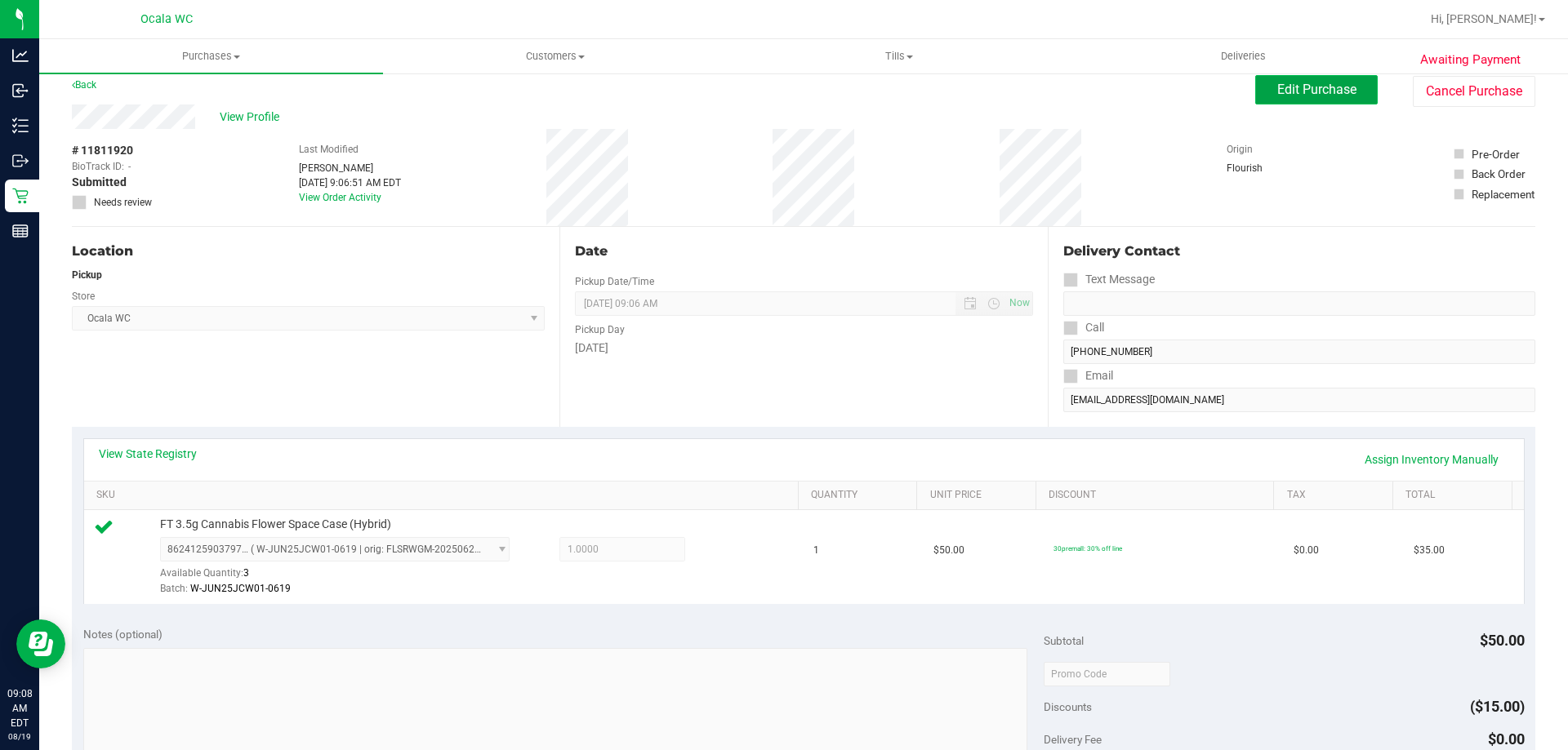
click at [624, 93] on span "Edit Purchase" at bounding box center [1317, 90] width 79 height 16
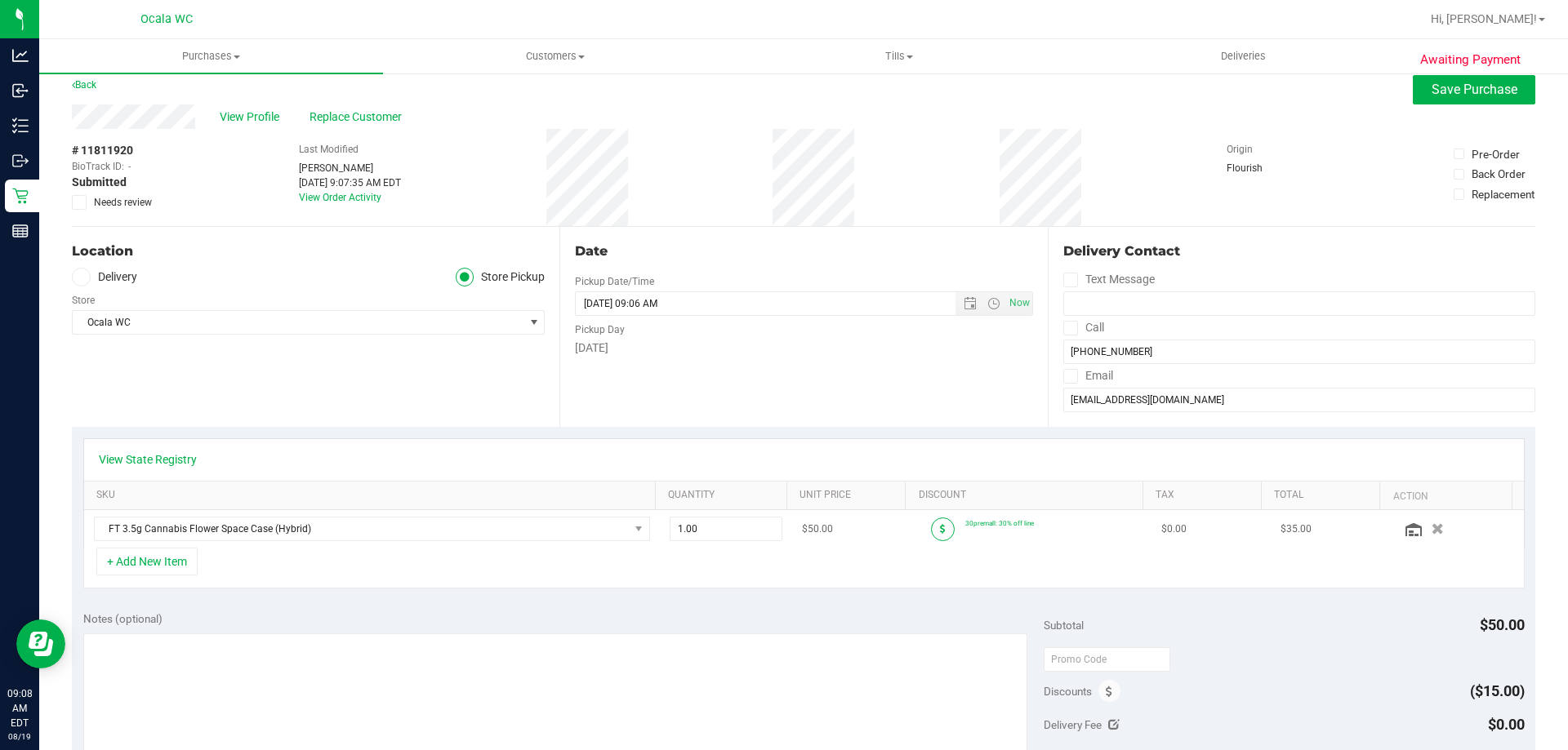
click at [624, 527] on span at bounding box center [943, 529] width 24 height 24
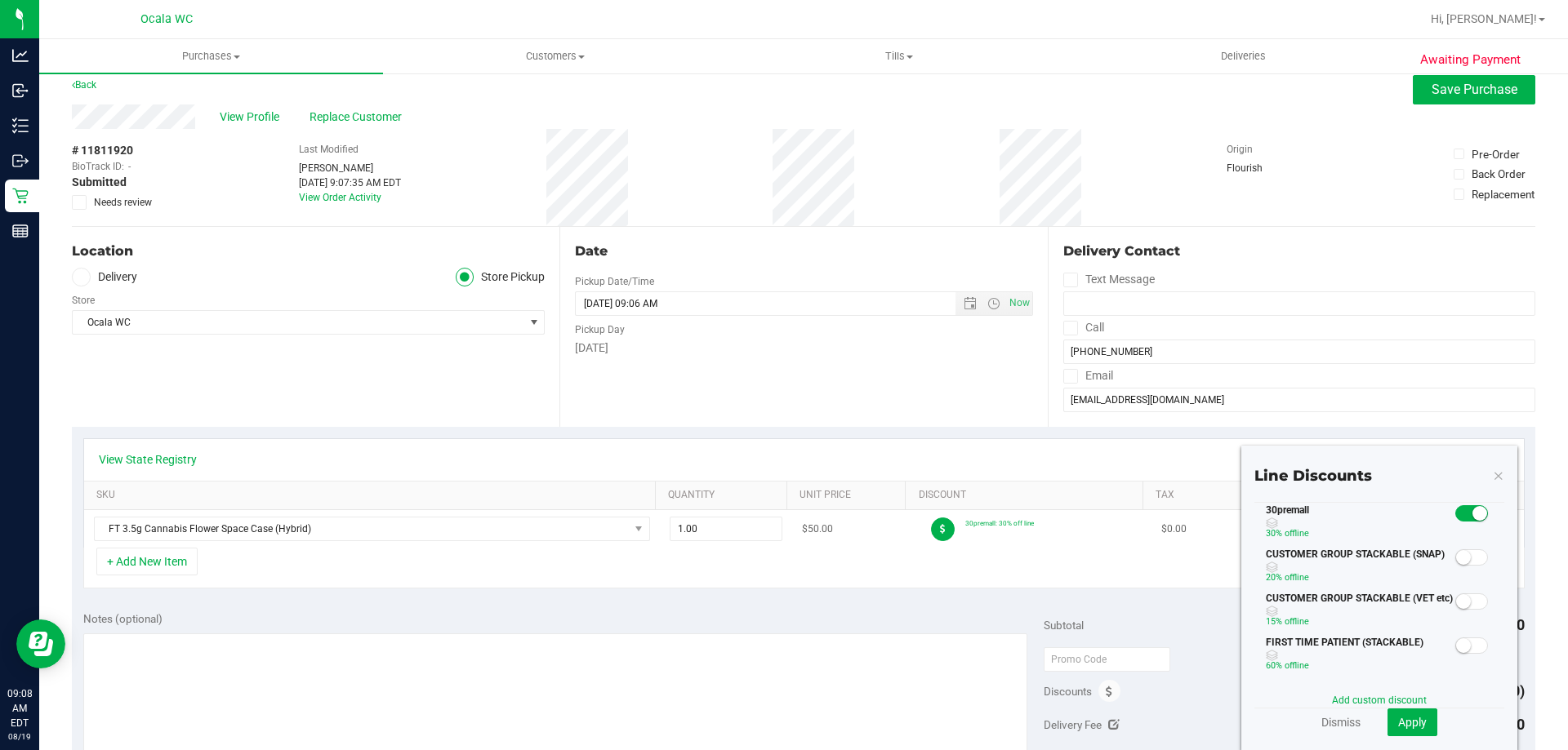
click at [624, 527] on span at bounding box center [943, 529] width 24 height 24
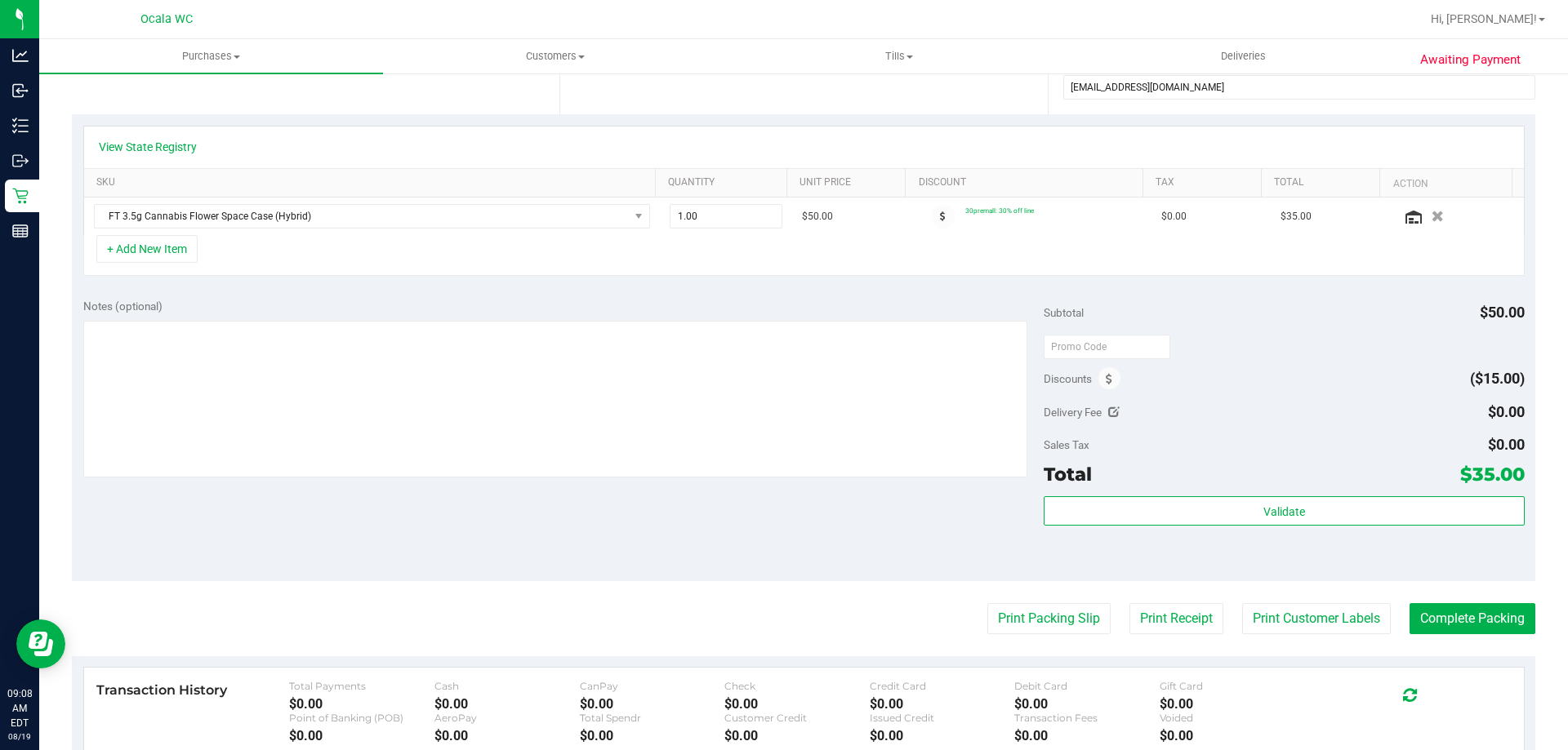
scroll to position [339, 0]
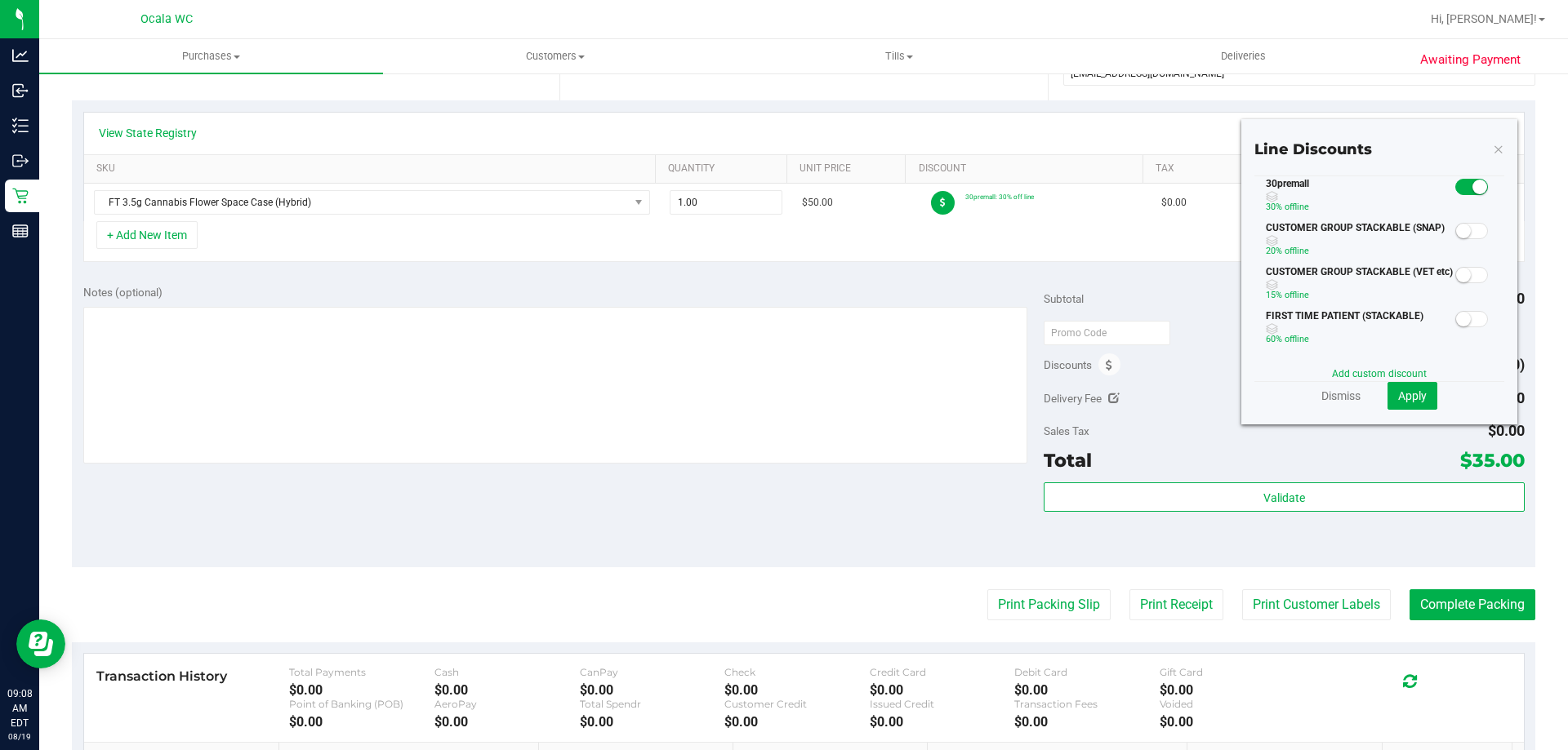
click at [624, 375] on div "Discounts ($15.00)" at bounding box center [1284, 365] width 480 height 30
click at [624, 369] on span at bounding box center [1109, 364] width 22 height 22
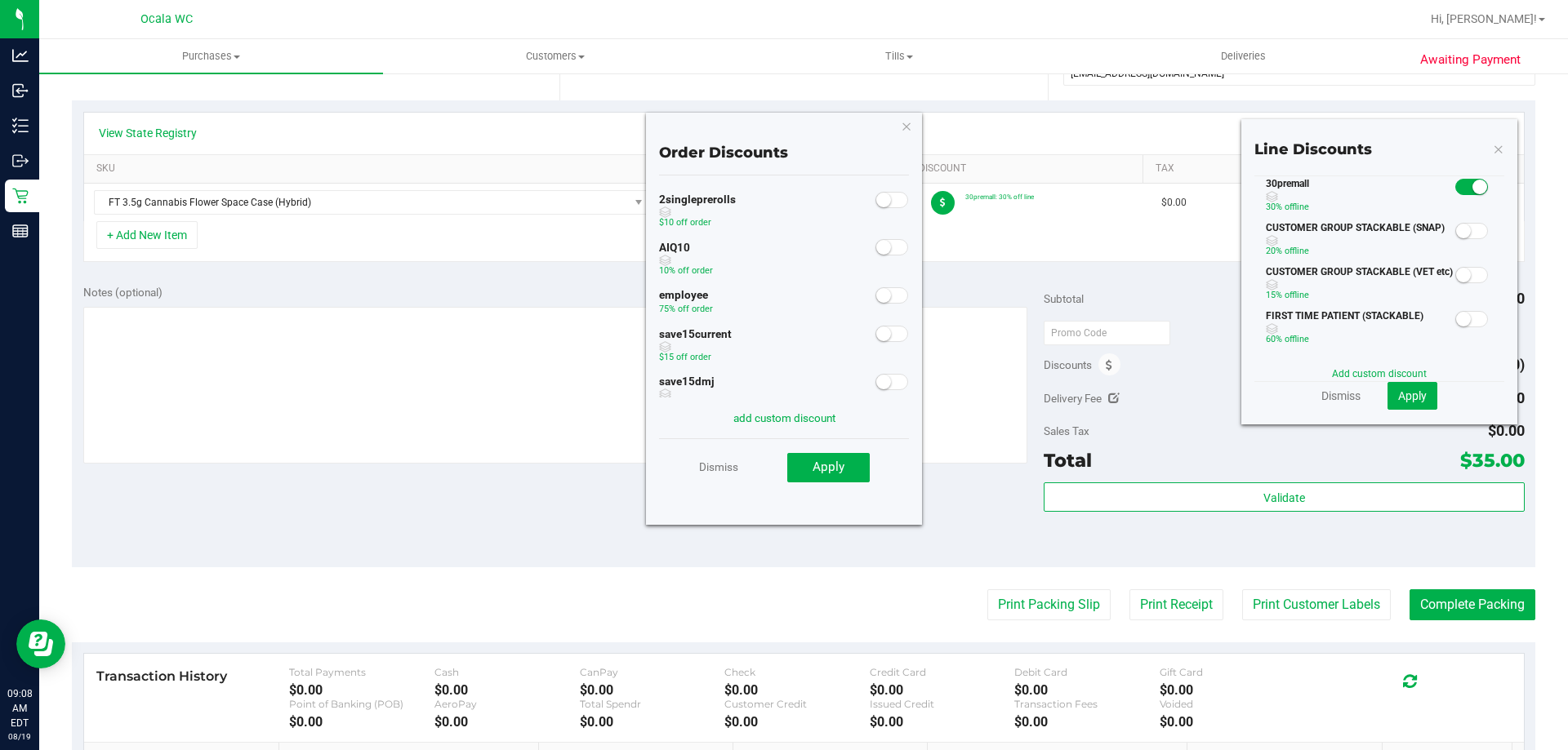
click at [624, 296] on span at bounding box center [892, 295] width 33 height 17
click at [624, 463] on span "Apply" at bounding box center [828, 467] width 32 height 15
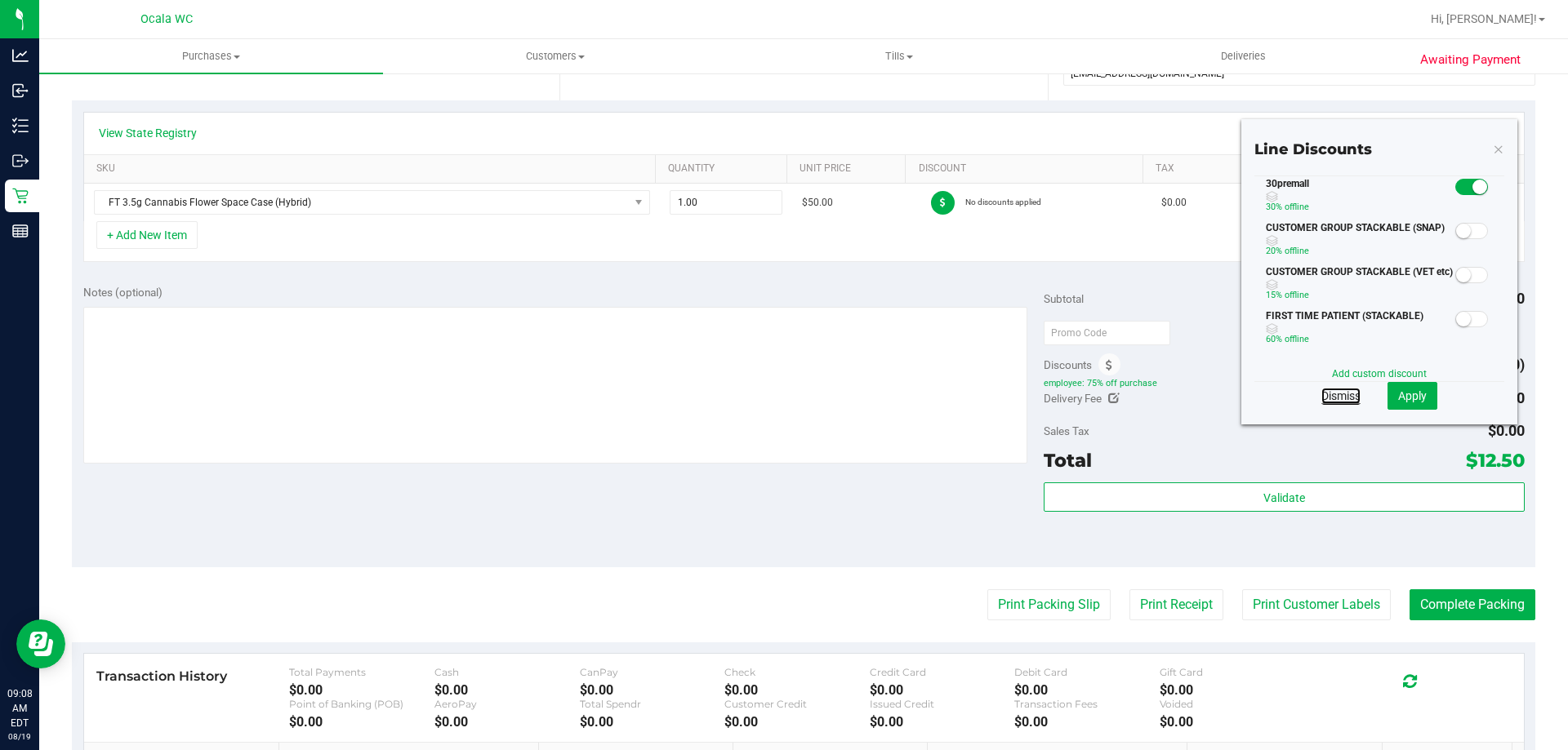
click at [624, 401] on link "Dismiss" at bounding box center [1341, 396] width 39 height 17
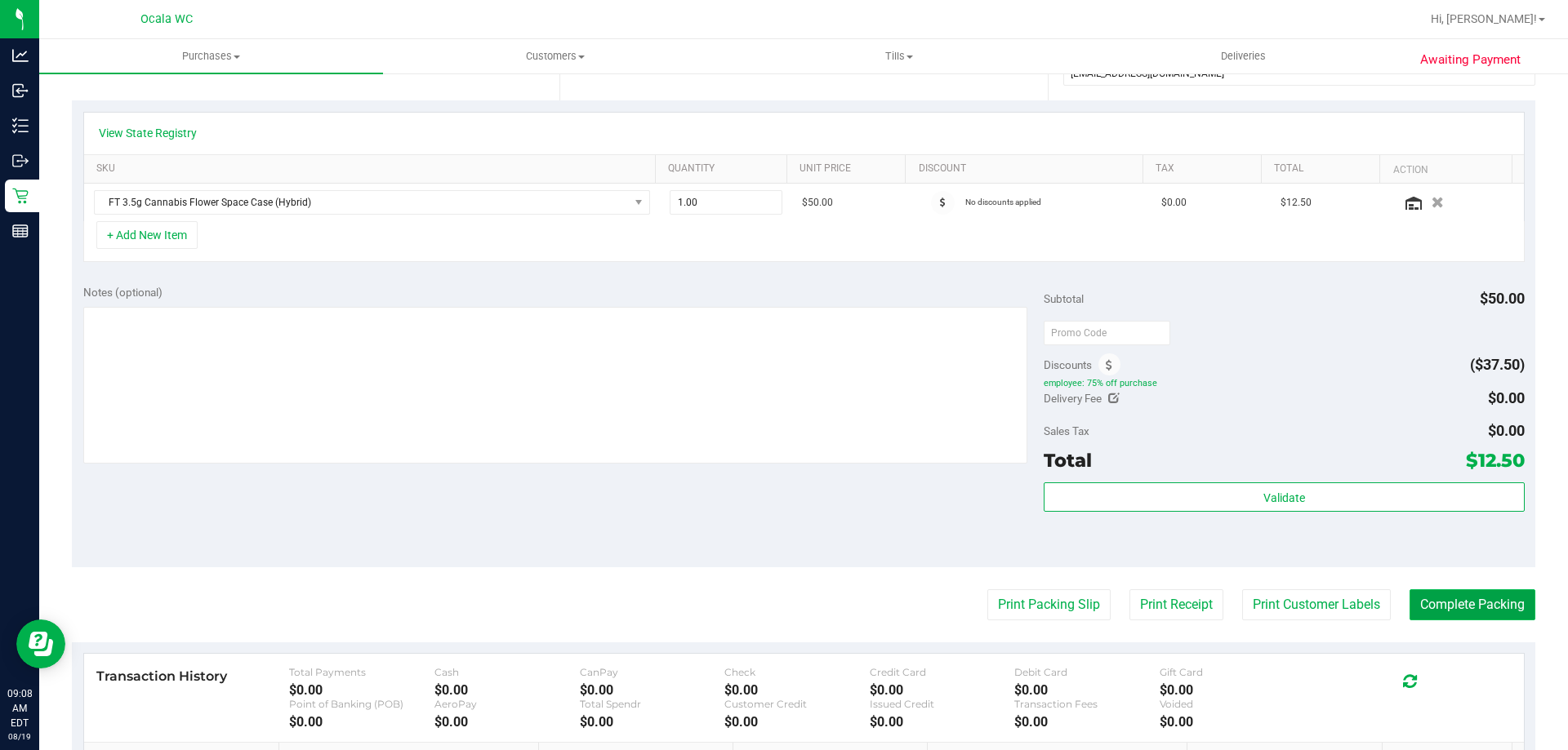
click at [624, 606] on button "Complete Packing" at bounding box center [1472, 604] width 125 height 31
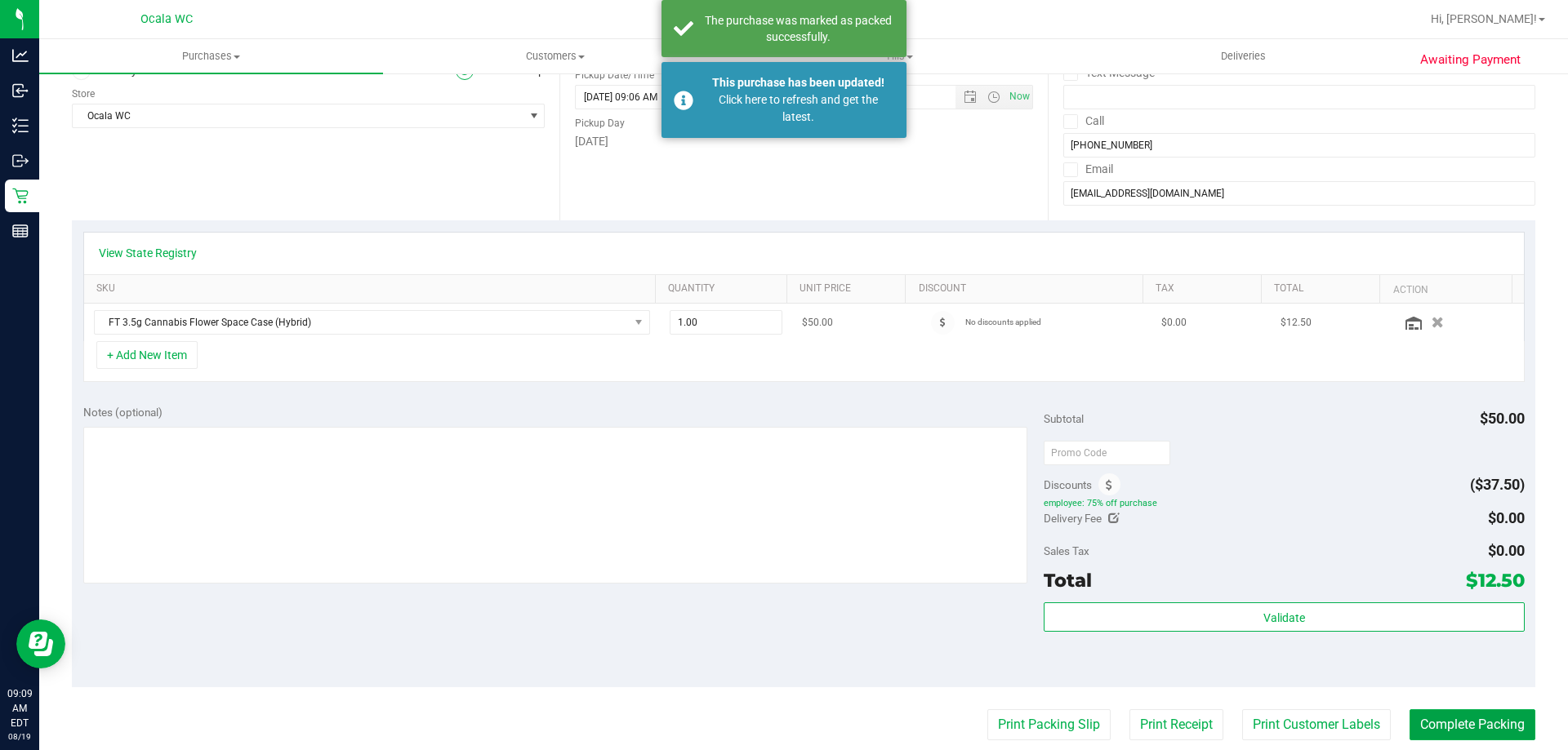
scroll to position [0, 0]
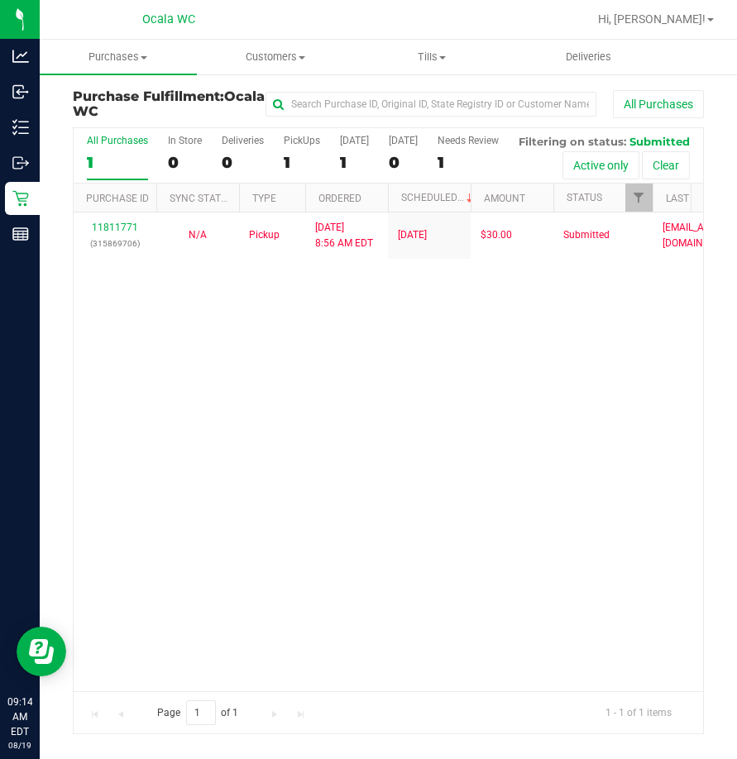
scroll to position [37, 0]
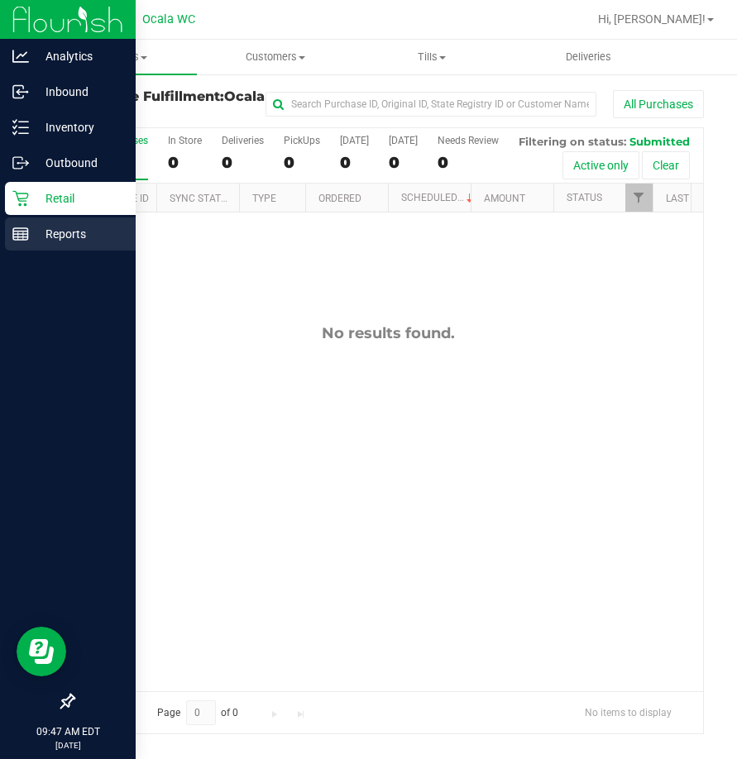
click at [31, 246] on div "Reports" at bounding box center [70, 234] width 131 height 33
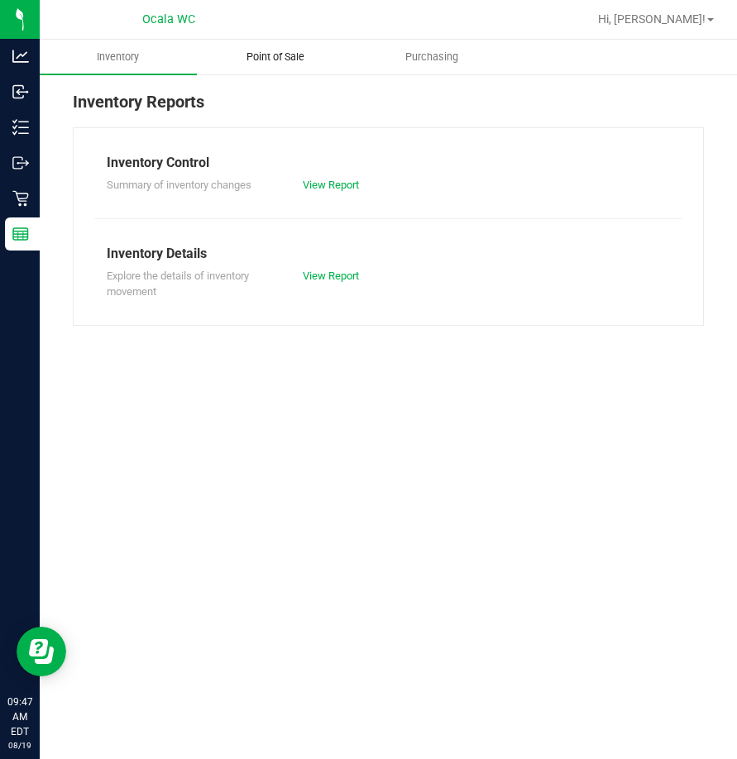
click at [296, 61] on span "Point of Sale" at bounding box center [275, 57] width 103 height 15
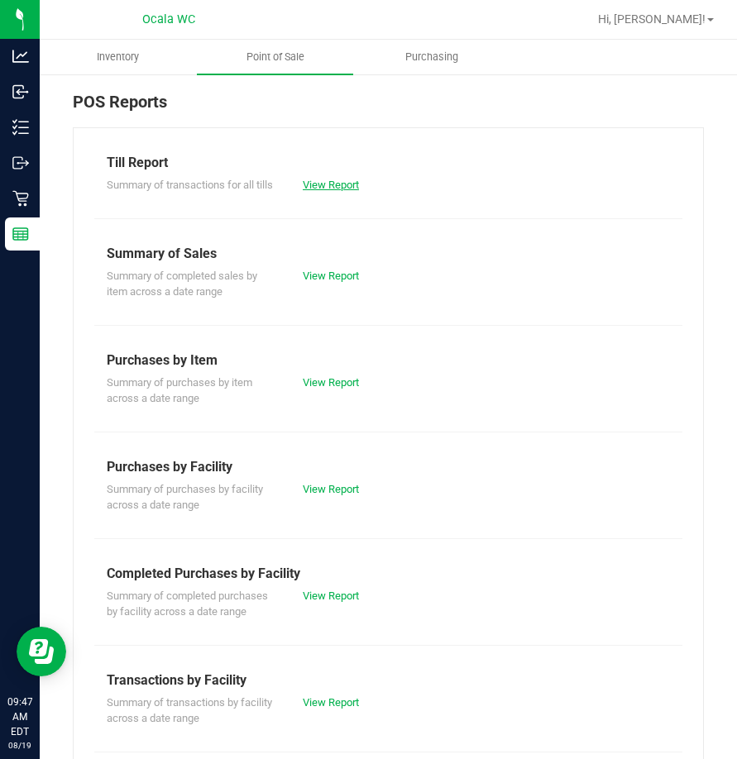
click at [350, 182] on link "View Report" at bounding box center [331, 185] width 56 height 12
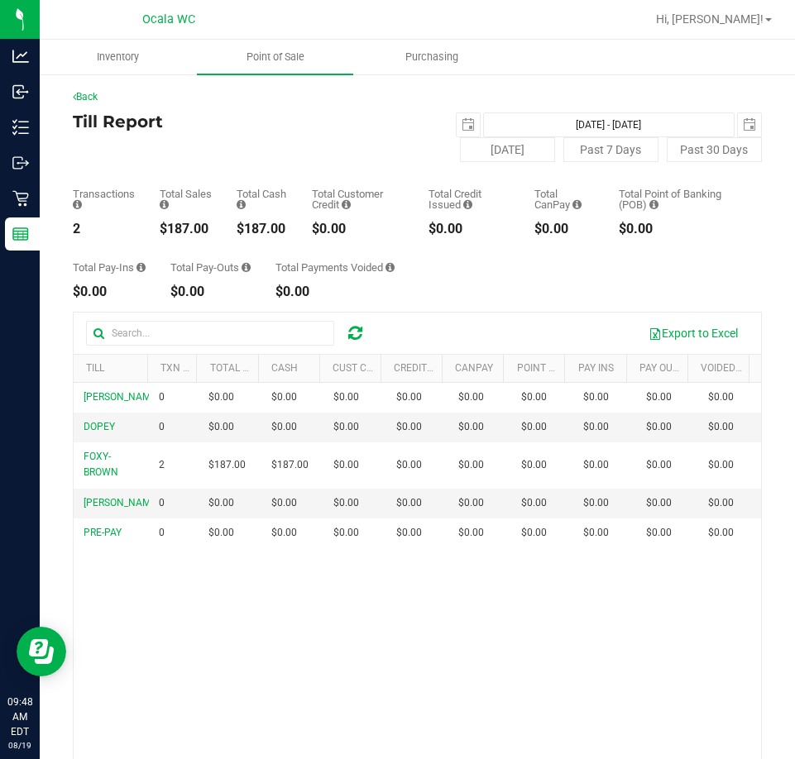
click at [327, 85] on div "Back Till Report 2025-08-19 Aug 19, 2025 - Aug 19, 2025 2025-08-19 Today Past 7…" at bounding box center [417, 497] width 755 height 849
